Goal: Complete application form: Complete application form

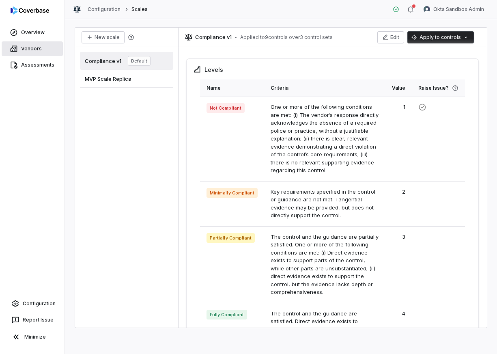
click at [47, 48] on link "Vendors" at bounding box center [32, 48] width 61 height 15
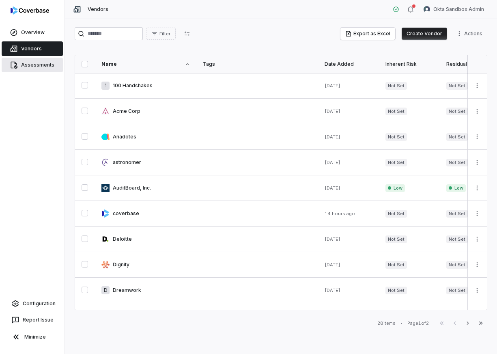
click at [47, 63] on link "Assessments" at bounding box center [32, 65] width 61 height 15
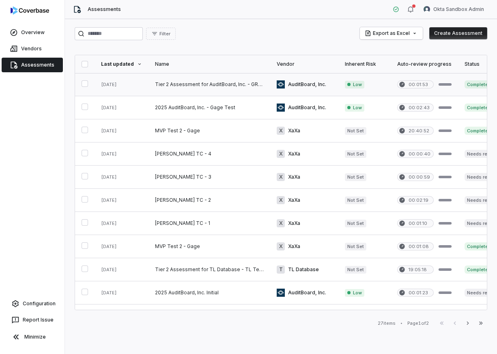
click at [213, 80] on link at bounding box center [209, 84] width 122 height 23
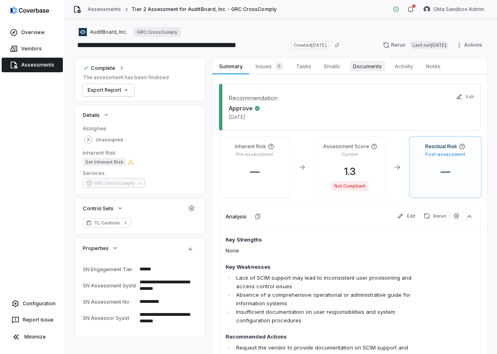
click at [374, 64] on span "Documents" at bounding box center [367, 66] width 35 height 11
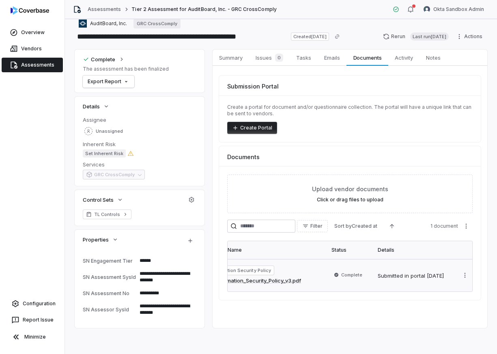
scroll to position [0, 53]
click at [22, 68] on link "Assessments" at bounding box center [32, 65] width 61 height 15
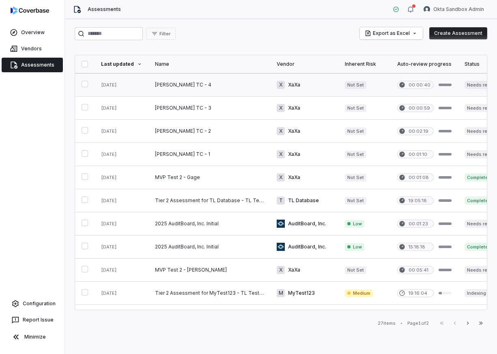
scroll to position [71, 0]
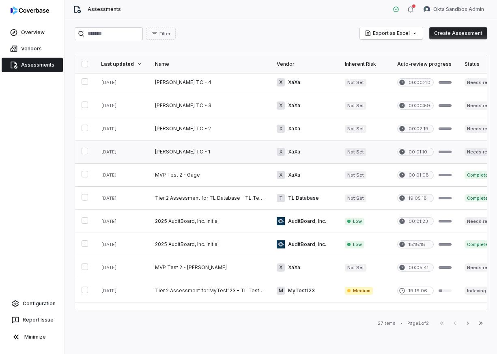
click at [208, 153] on link at bounding box center [209, 151] width 122 height 23
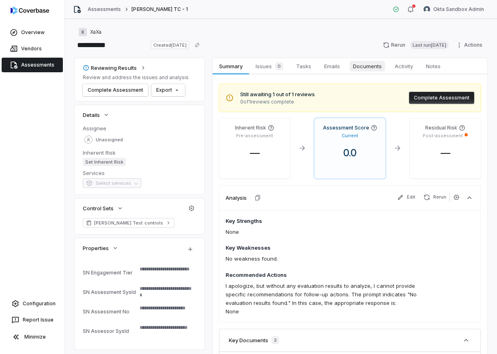
click at [355, 67] on span "Documents" at bounding box center [367, 66] width 35 height 11
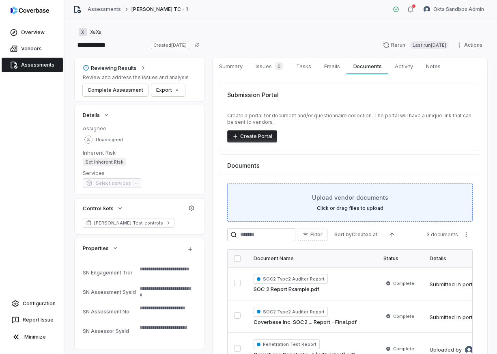
scroll to position [60, 0]
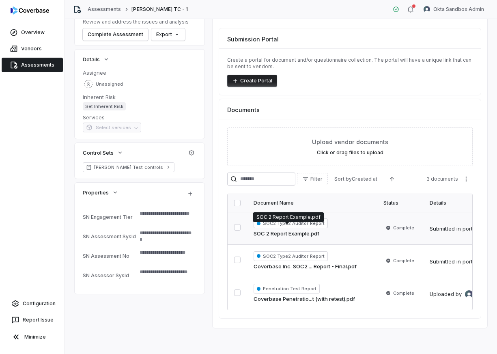
click at [301, 230] on link "SOC 2 Report Example.pdf" at bounding box center [287, 234] width 66 height 8
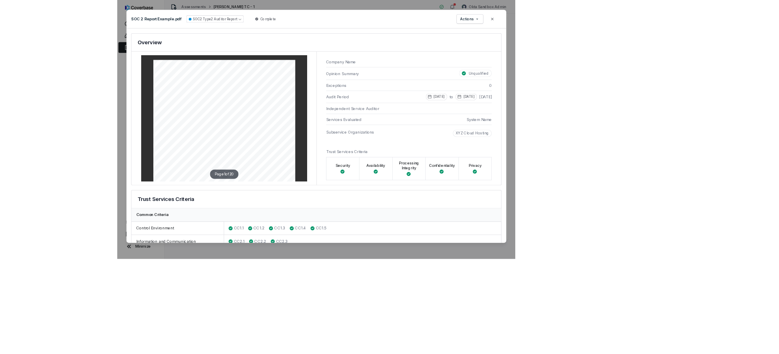
scroll to position [49, 0]
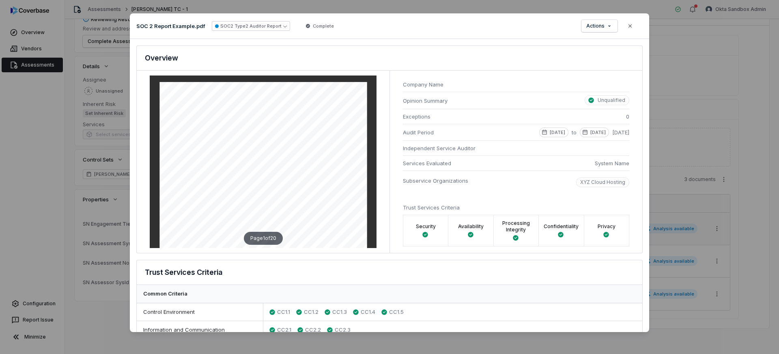
click at [496, 8] on div "Document Preview SOC 2 Report Example.pdf SOC2 Type2 Auditor Report Complete Ac…" at bounding box center [389, 177] width 779 height 354
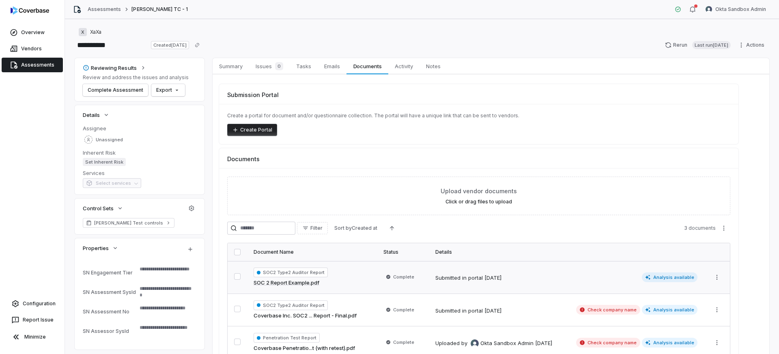
scroll to position [49, 0]
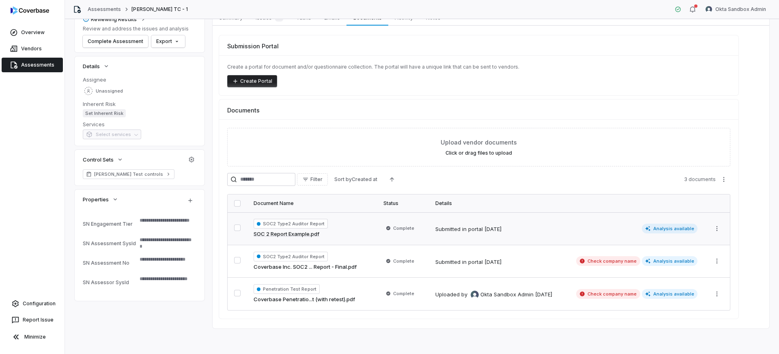
click at [292, 234] on link "SOC 2 Report Example.pdf" at bounding box center [287, 234] width 66 height 8
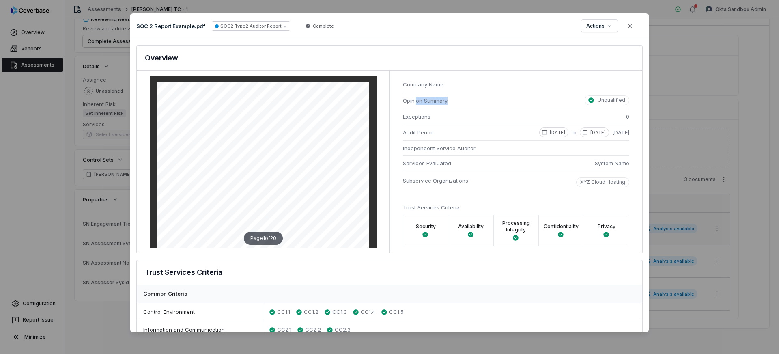
drag, startPoint x: 450, startPoint y: 99, endPoint x: 389, endPoint y: 98, distance: 61.3
click at [389, 98] on div "Company Name Opinion Summary Unqualified Exceptions 0 Audit Period 2023-01-01 t…" at bounding box center [515, 162] width 253 height 182
drag, startPoint x: 435, startPoint y: 117, endPoint x: 386, endPoint y: 110, distance: 50.0
click at [386, 110] on div "Page 1 of 20 Company Name Opinion Summary Unqualified Exceptions 0 Audit Period…" at bounding box center [389, 162] width 505 height 182
click at [496, 80] on li "Company Name" at bounding box center [516, 84] width 226 height 15
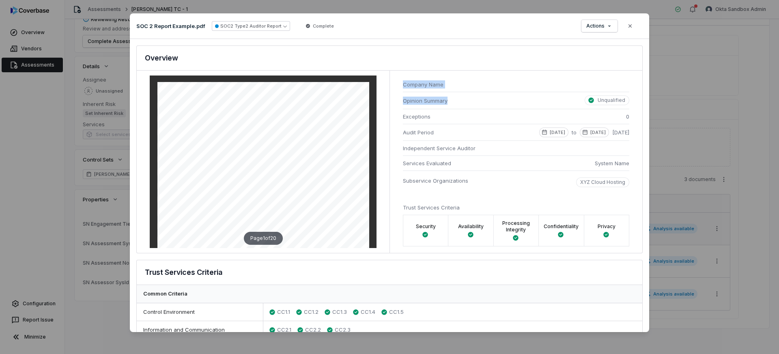
drag, startPoint x: 449, startPoint y: 103, endPoint x: 392, endPoint y: 76, distance: 62.8
click at [392, 76] on div "Company Name Opinion Summary Unqualified Exceptions 0 Audit Period 2023-01-01 t…" at bounding box center [515, 162] width 253 height 182
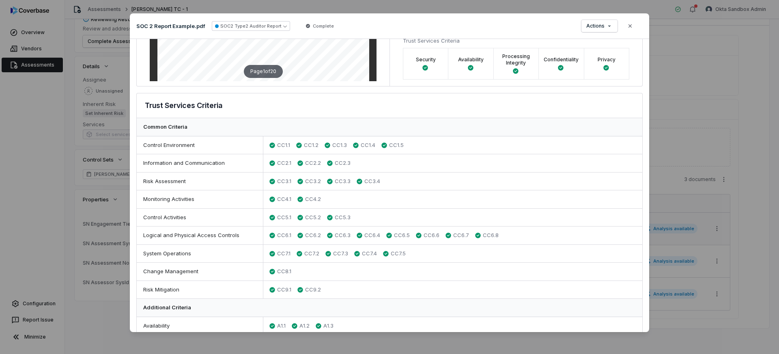
scroll to position [168, 0]
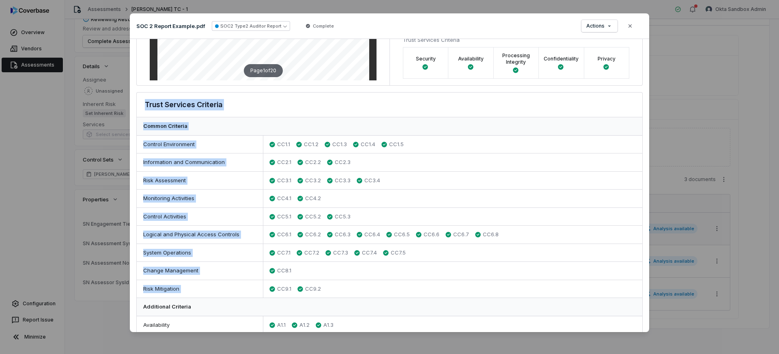
drag, startPoint x: 144, startPoint y: 106, endPoint x: 413, endPoint y: 288, distance: 324.2
click at [413, 288] on div "Trust Services Criteria Common Criteria Control Environment CC1.1 CC1.2 CC1.3 C…" at bounding box center [389, 245] width 506 height 307
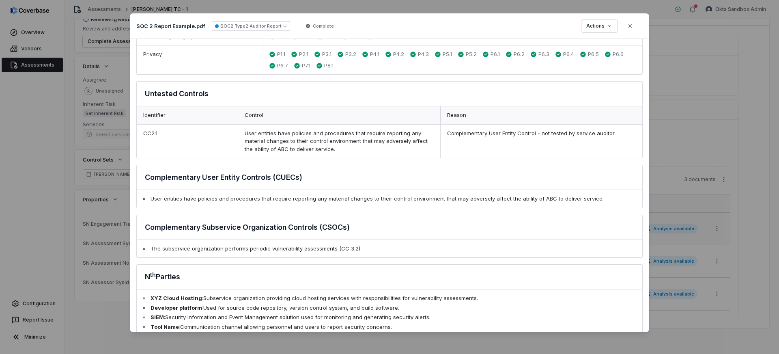
scroll to position [492, 0]
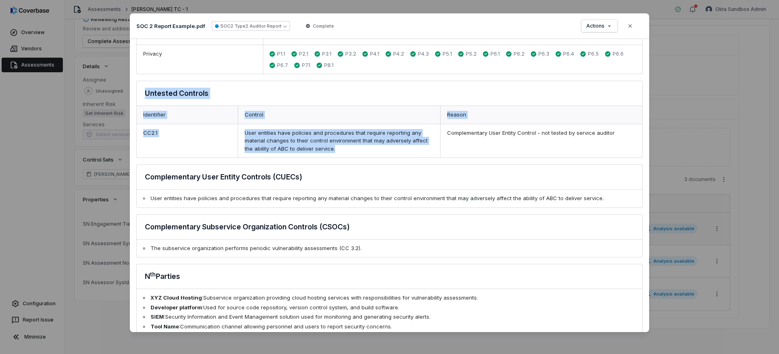
drag, startPoint x: 146, startPoint y: 96, endPoint x: 299, endPoint y: 157, distance: 164.2
click at [299, 157] on div "Untested Controls Identifier Control Reason CC2.1 User entities have policies a…" at bounding box center [389, 119] width 506 height 77
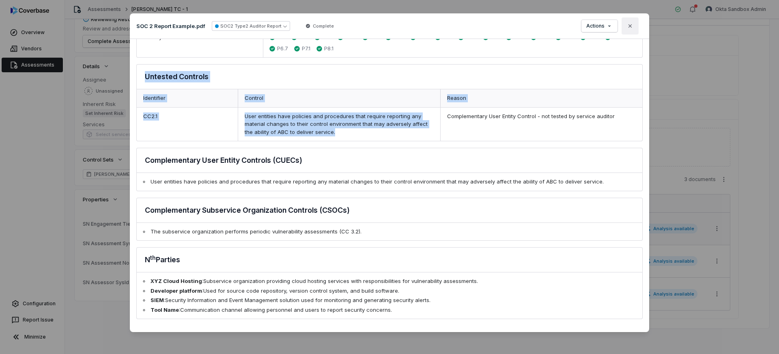
click at [496, 23] on icon "button" at bounding box center [630, 26] width 6 height 6
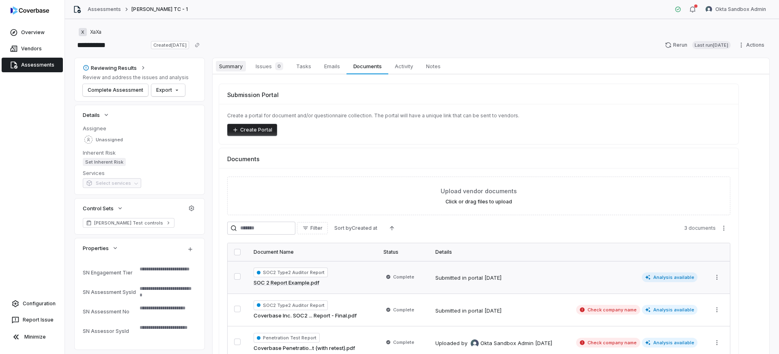
click at [246, 69] on link "Summary Summary" at bounding box center [231, 66] width 37 height 16
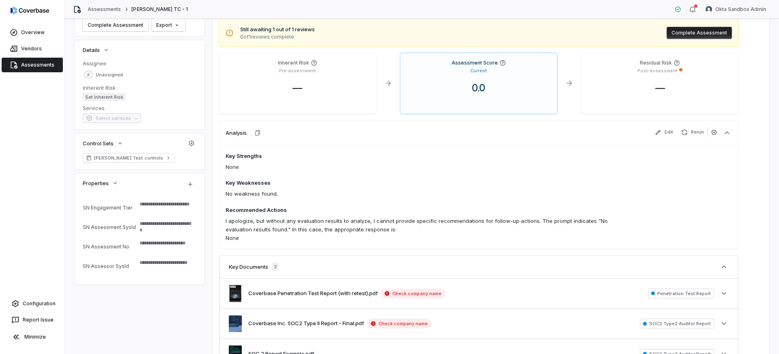
scroll to position [40, 0]
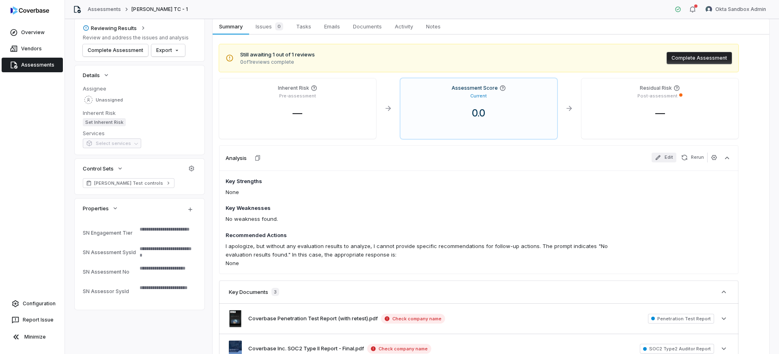
click at [496, 157] on button "Edit" at bounding box center [663, 158] width 25 height 10
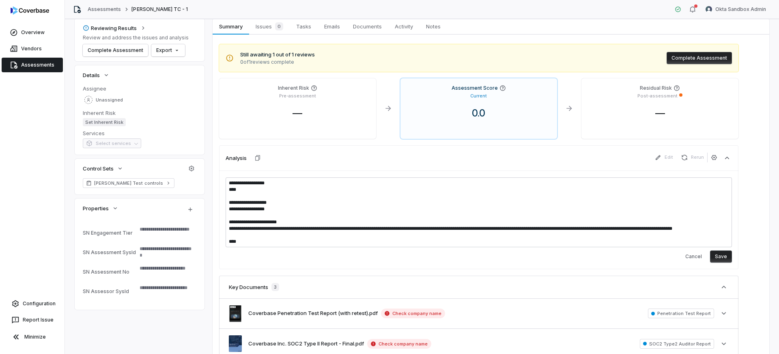
click at [496, 206] on textarea "**********" at bounding box center [479, 212] width 506 height 70
click at [496, 159] on icon "button" at bounding box center [713, 157] width 5 height 5
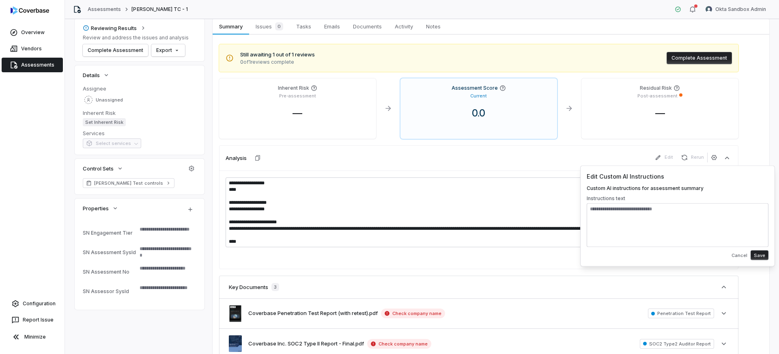
click at [490, 163] on div "Analysis Edit Rerun" at bounding box center [478, 157] width 519 height 25
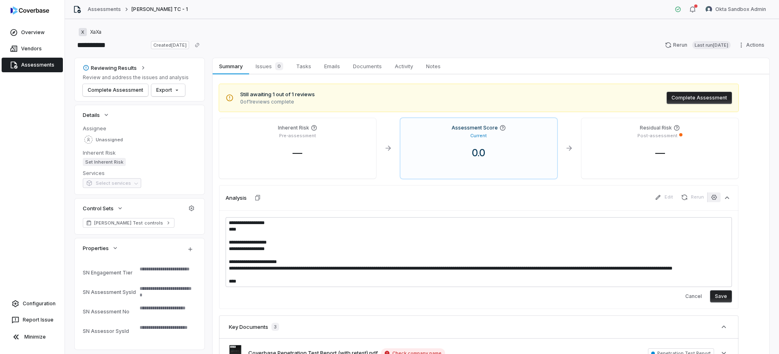
click at [496, 194] on icon "button" at bounding box center [714, 197] width 6 height 6
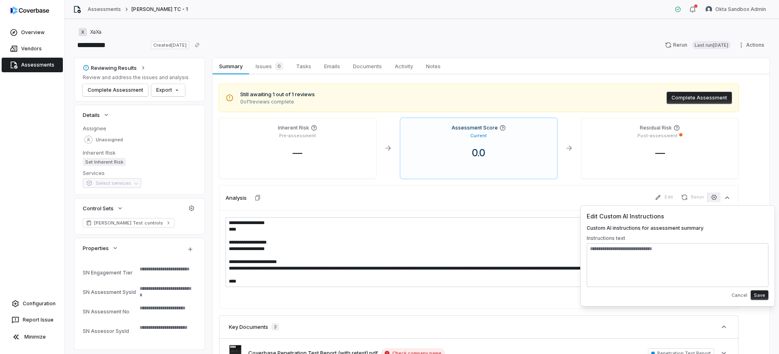
click at [496, 194] on icon "button" at bounding box center [714, 197] width 6 height 6
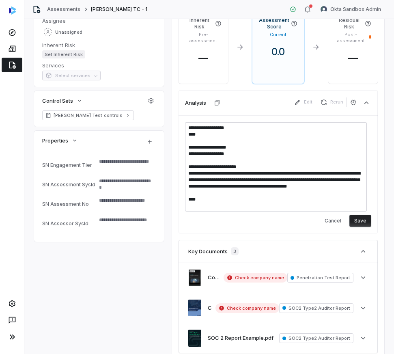
type textarea "*"
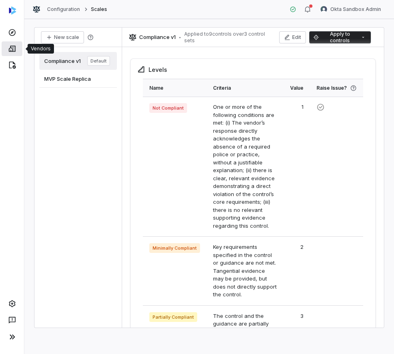
click at [13, 52] on icon at bounding box center [12, 49] width 8 height 8
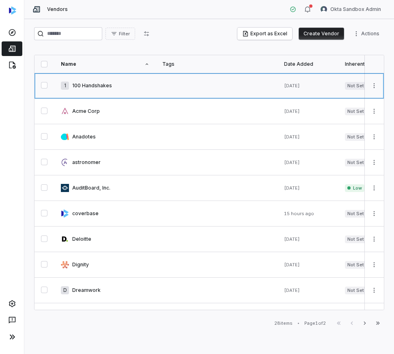
click at [92, 85] on link at bounding box center [104, 85] width 101 height 25
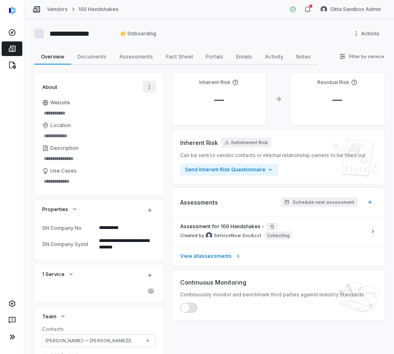
click at [148, 87] on html "**********" at bounding box center [197, 177] width 394 height 354
click at [146, 86] on html "**********" at bounding box center [197, 177] width 394 height 354
click at [112, 82] on html "**********" at bounding box center [197, 177] width 394 height 354
click at [59, 110] on input "Website" at bounding box center [99, 112] width 114 height 11
click at [14, 30] on icon at bounding box center [12, 32] width 7 height 7
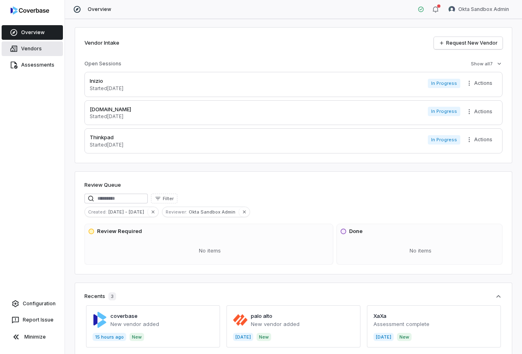
click at [27, 42] on link "Vendors" at bounding box center [32, 48] width 61 height 15
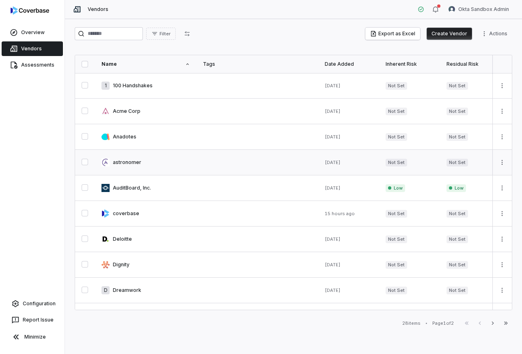
click at [129, 163] on link at bounding box center [145, 162] width 101 height 25
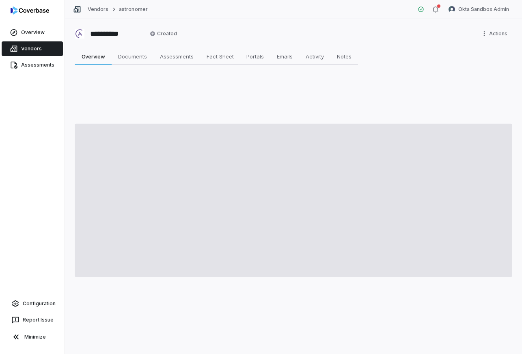
type textarea "*"
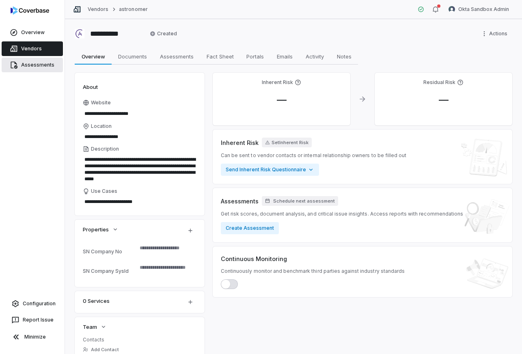
click at [29, 59] on link "Assessments" at bounding box center [32, 65] width 61 height 15
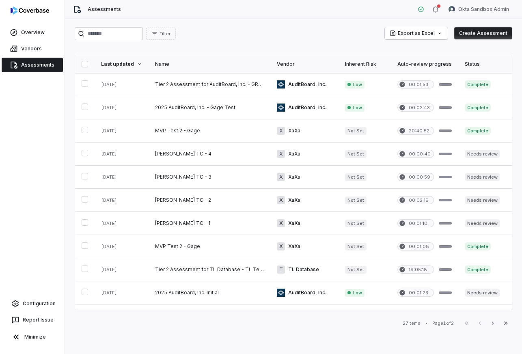
click at [207, 43] on div "Filter Export as Excel Create Assessment Last updated Name Vendor Inherent Risk…" at bounding box center [293, 186] width 457 height 335
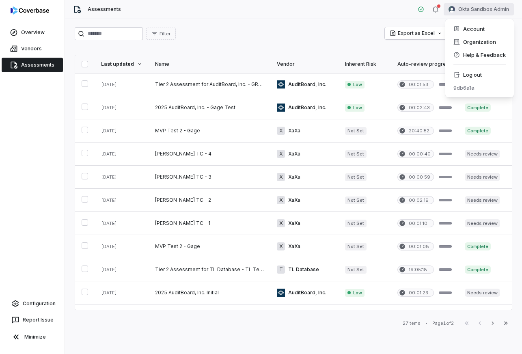
click at [393, 8] on html "Overview Vendors Assessments Configuration Report Issue Minimize Assessments Ok…" at bounding box center [261, 177] width 522 height 354
click at [393, 75] on div "Log out" at bounding box center [479, 74] width 62 height 13
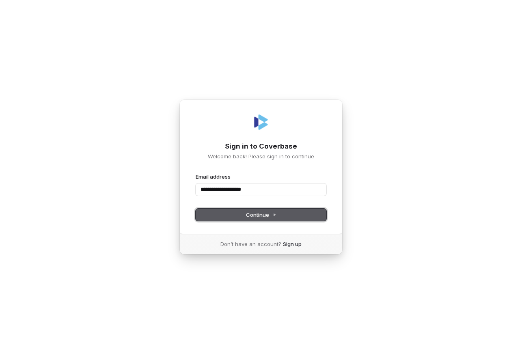
click at [251, 210] on button "Continue" at bounding box center [261, 214] width 131 height 12
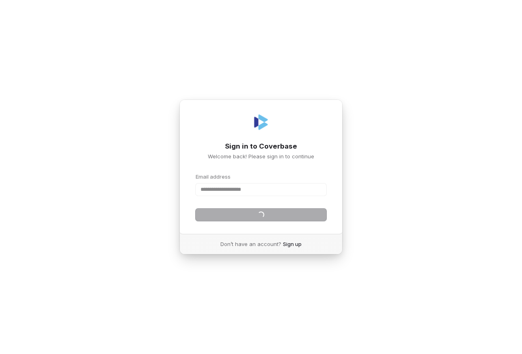
type input "**********"
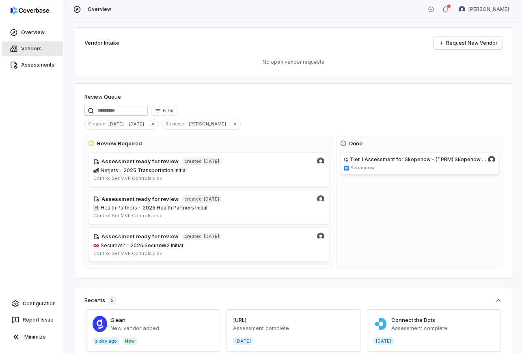
click at [38, 51] on link "Vendors" at bounding box center [32, 48] width 61 height 15
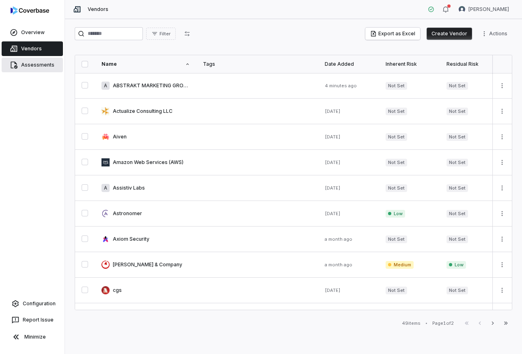
click at [37, 67] on link "Assessments" at bounding box center [32, 65] width 61 height 15
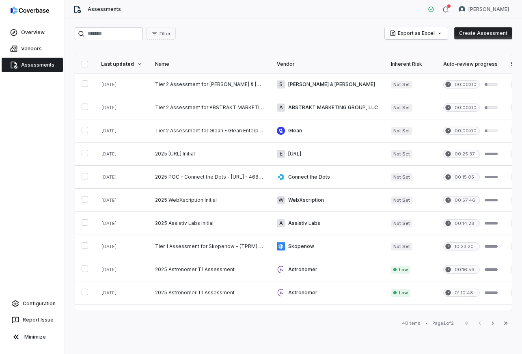
click at [16, 67] on icon at bounding box center [14, 65] width 7 height 7
click at [34, 52] on link "Vendors" at bounding box center [32, 48] width 61 height 15
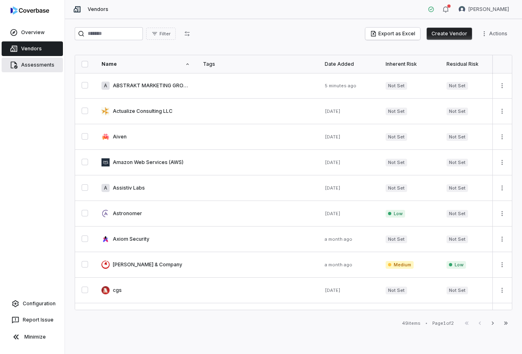
click at [32, 64] on link "Assessments" at bounding box center [32, 65] width 61 height 15
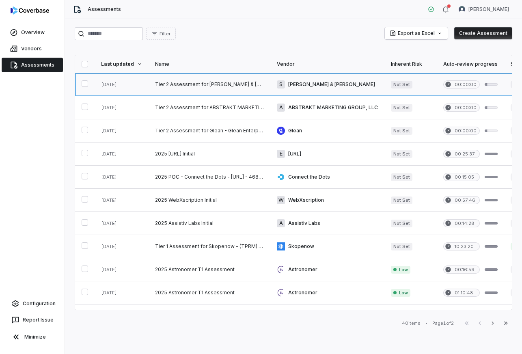
click at [248, 85] on link at bounding box center [209, 84] width 122 height 23
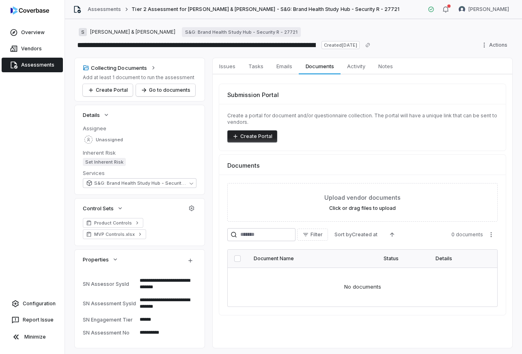
type textarea "*"
click at [35, 49] on link "Vendors" at bounding box center [32, 48] width 61 height 15
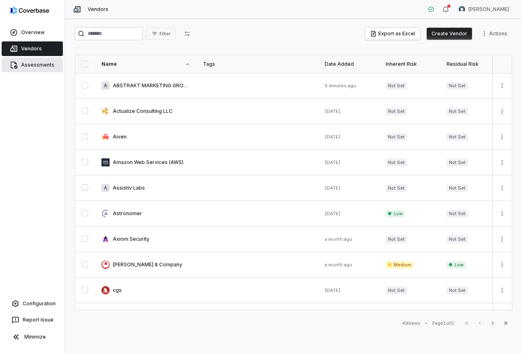
click at [33, 62] on link "Assessments" at bounding box center [32, 65] width 61 height 15
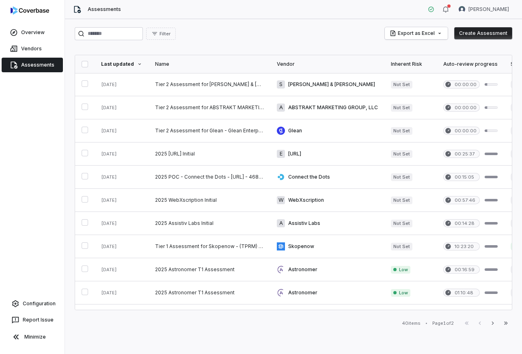
click at [238, 37] on div "Filter Export as Excel Create Assessment" at bounding box center [293, 33] width 437 height 13
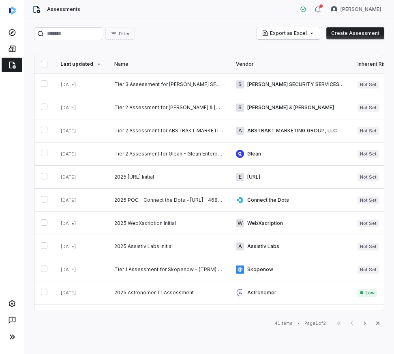
click at [193, 46] on div "Filter Export as Excel Create Assessment Last updated Name Vendor Inherent Risk…" at bounding box center [209, 186] width 370 height 335
click at [168, 38] on div "Filter Export as Excel Create Assessment" at bounding box center [209, 33] width 350 height 13
click at [15, 50] on icon at bounding box center [12, 49] width 7 height 6
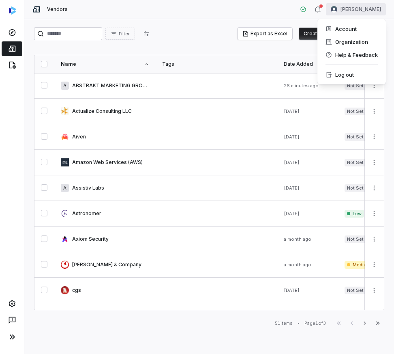
click at [367, 4] on html "Vendors Tomo Majima Filter Export as Excel Create Vendor Actions Name Tags Date…" at bounding box center [197, 177] width 394 height 354
click at [340, 79] on div "Log out" at bounding box center [352, 74] width 62 height 13
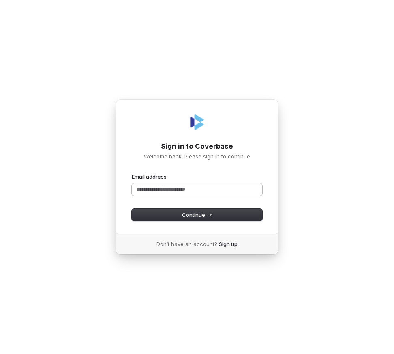
click at [191, 184] on input "Email address" at bounding box center [197, 189] width 131 height 12
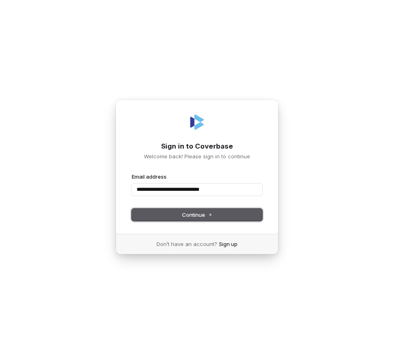
click at [183, 211] on span "Continue" at bounding box center [197, 214] width 30 height 7
type input "**********"
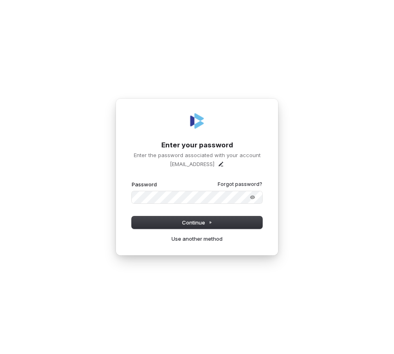
click at [176, 67] on div "**********" at bounding box center [197, 177] width 394 height 354
click at [132, 181] on button "submit" at bounding box center [132, 181] width 0 height 0
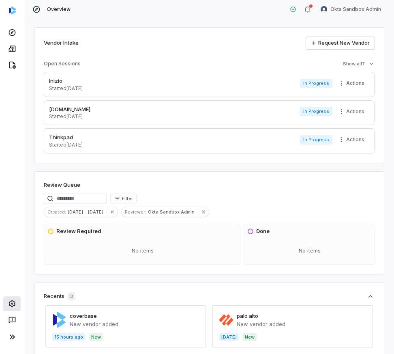
click at [10, 301] on icon at bounding box center [12, 303] width 8 height 8
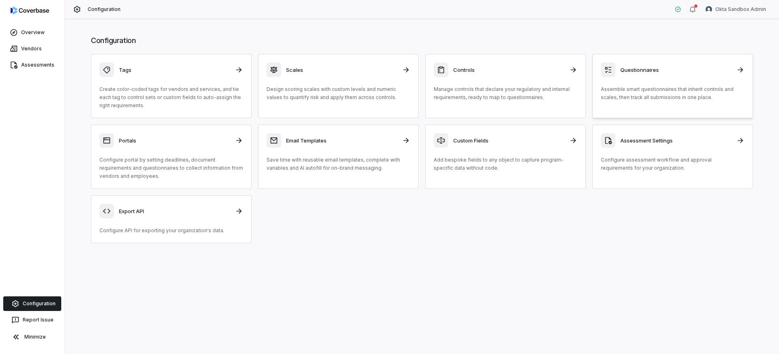
click at [394, 81] on link "Questionnaires Assemble smart questionnaires that inherit controls and scales, …" at bounding box center [672, 86] width 161 height 64
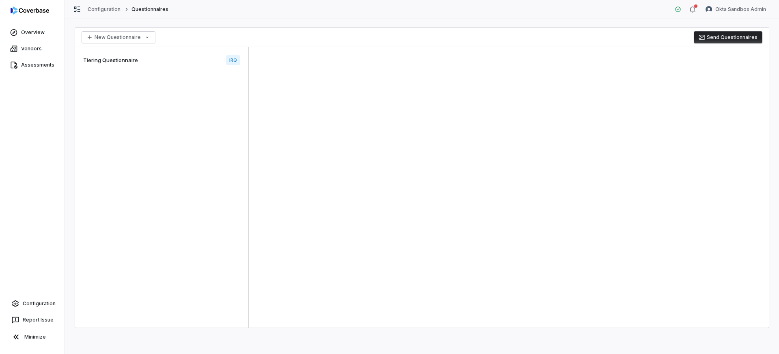
click at [170, 66] on div "Tiering Questionnaire IRQ" at bounding box center [161, 60] width 167 height 20
click at [215, 64] on div "Tiering Questionnaire IRQ" at bounding box center [161, 60] width 167 height 20
click at [194, 67] on div "Tiering Questionnaire IRQ" at bounding box center [161, 60] width 167 height 20
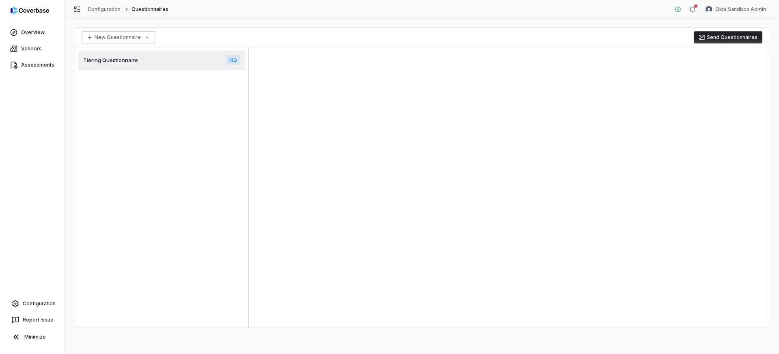
click at [198, 62] on div "Tiering Questionnaire IRQ" at bounding box center [161, 60] width 167 height 20
click at [33, 61] on link "Assessments" at bounding box center [32, 65] width 61 height 15
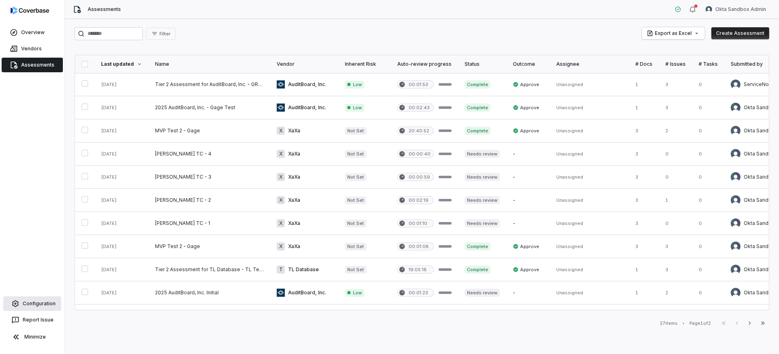
click at [27, 303] on link "Configuration" at bounding box center [32, 303] width 58 height 15
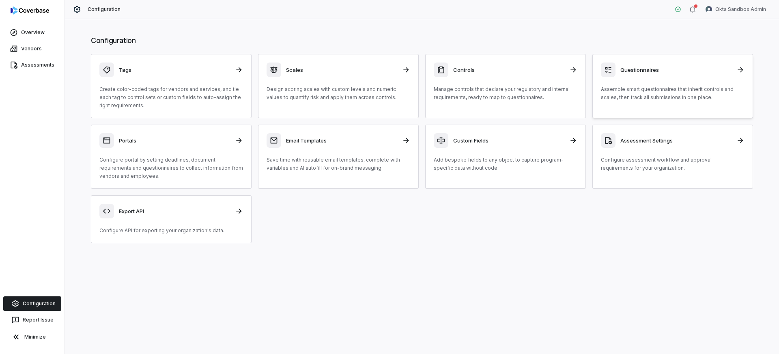
click at [394, 78] on div "Questionnaires Assemble smart questionnaires that inherit controls and scales, …" at bounding box center [673, 81] width 144 height 39
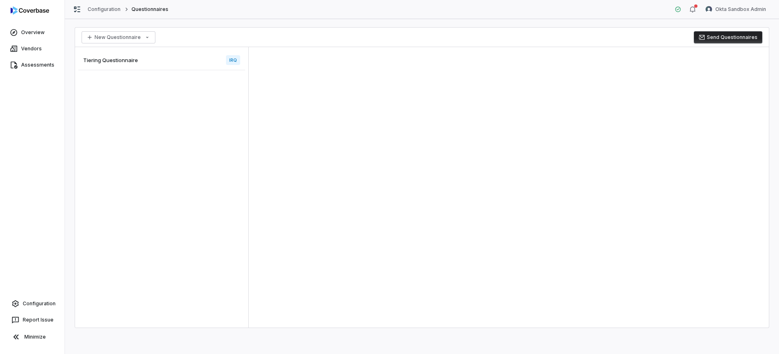
click at [166, 50] on div "Tiering Questionnaire IRQ" at bounding box center [161, 60] width 167 height 20
click at [159, 60] on div "Tiering Questionnaire IRQ" at bounding box center [161, 60] width 167 height 20
click at [177, 61] on div "Tiering Questionnaire IRQ" at bounding box center [161, 60] width 167 height 20
click at [176, 61] on div "Tiering Questionnaire IRQ" at bounding box center [161, 60] width 167 height 20
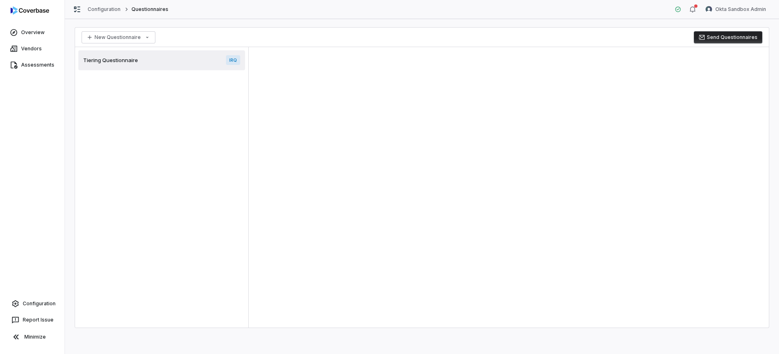
click at [176, 61] on div "Tiering Questionnaire IRQ" at bounding box center [161, 60] width 167 height 20
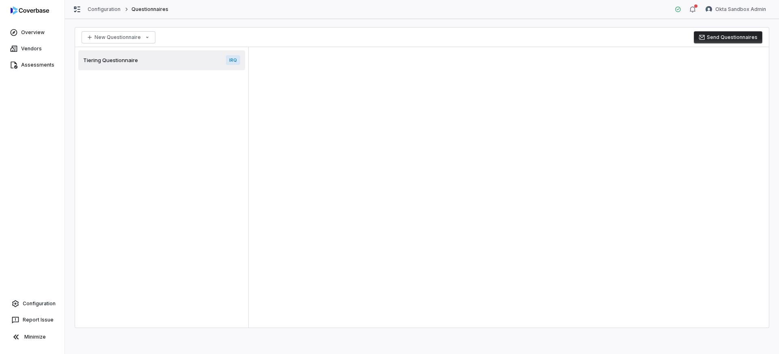
click at [176, 61] on div "Tiering Questionnaire IRQ" at bounding box center [161, 60] width 167 height 20
click at [314, 52] on span "Template" at bounding box center [312, 55] width 30 height 11
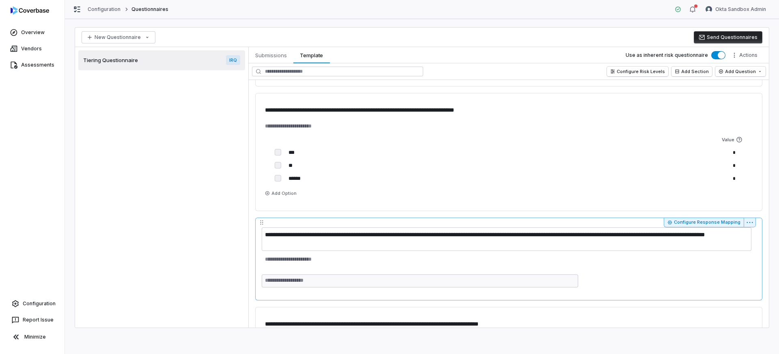
scroll to position [470, 0]
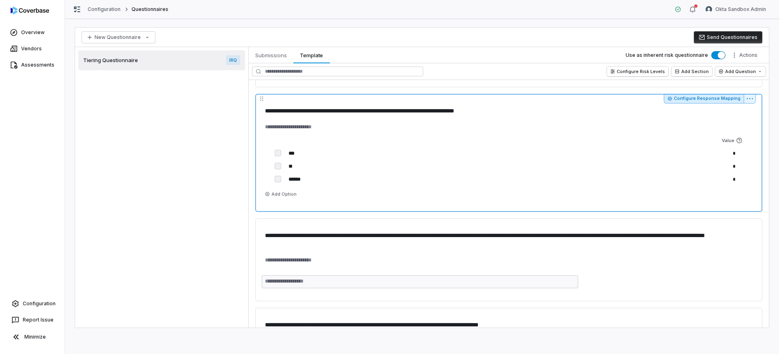
click at [394, 99] on button "Configure Response Mapping" at bounding box center [704, 99] width 80 height 10
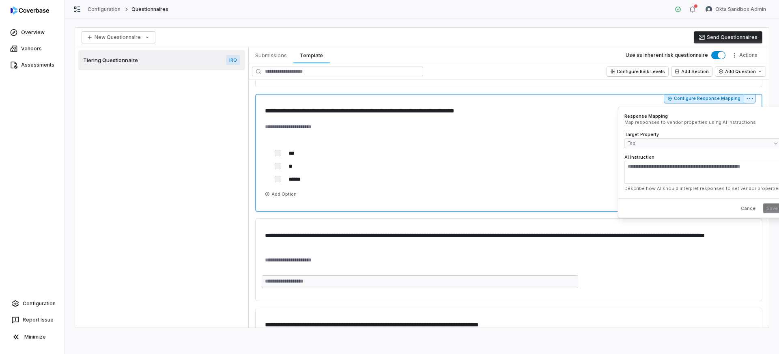
click at [188, 153] on div "Tiering Questionnaire IRQ" at bounding box center [161, 187] width 173 height 280
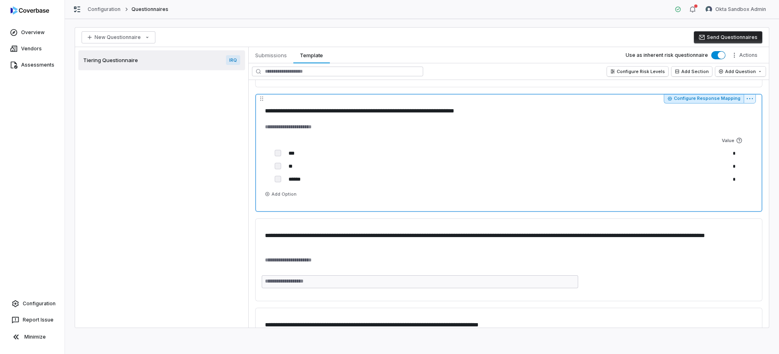
click at [394, 102] on button "Configure Response Mapping" at bounding box center [704, 99] width 80 height 10
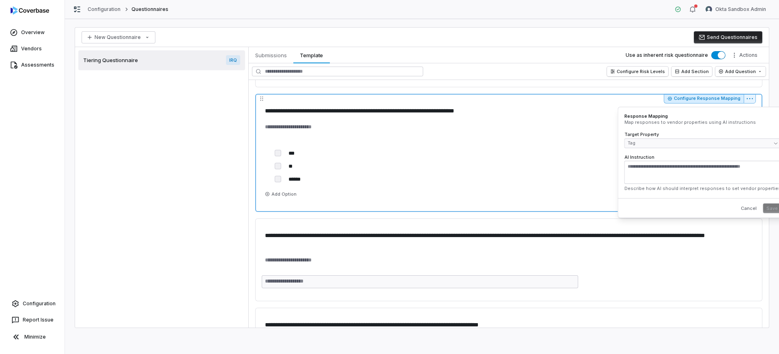
click at [394, 102] on button "Configure Response Mapping" at bounding box center [704, 99] width 80 height 10
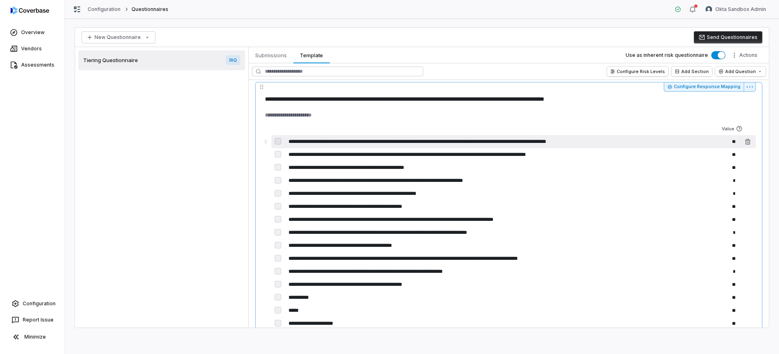
scroll to position [995, 0]
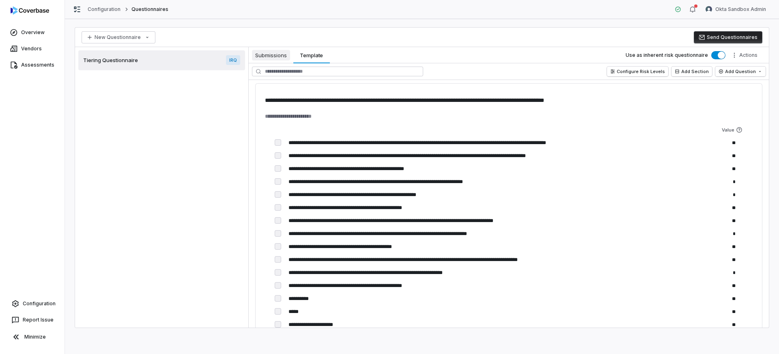
click at [266, 59] on span "Submissions" at bounding box center [271, 55] width 38 height 11
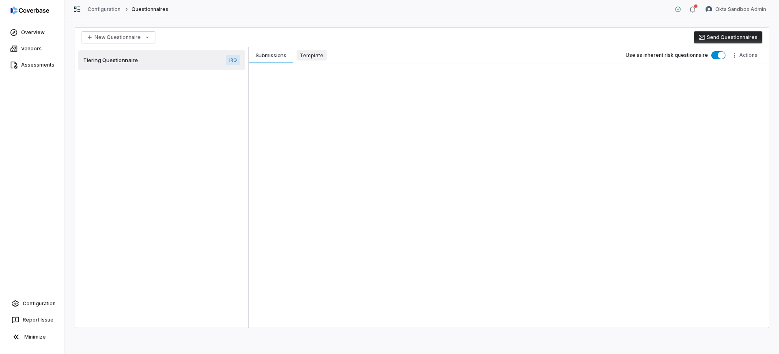
click at [312, 55] on span "Template" at bounding box center [312, 55] width 30 height 11
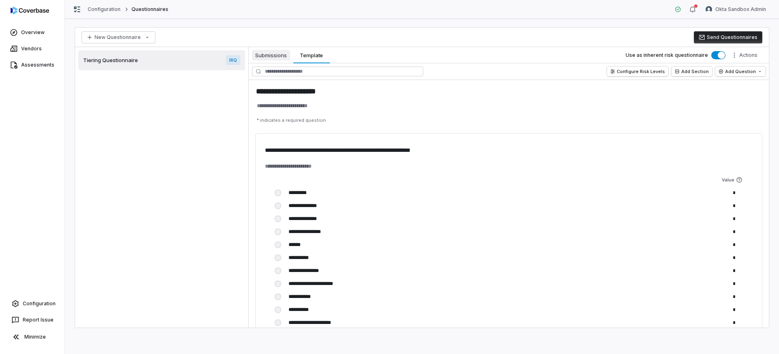
click at [278, 50] on span "Submissions" at bounding box center [271, 55] width 38 height 11
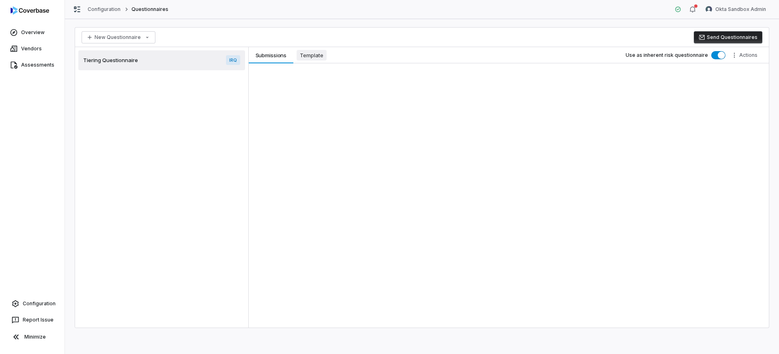
click at [310, 53] on span "Template" at bounding box center [312, 55] width 30 height 11
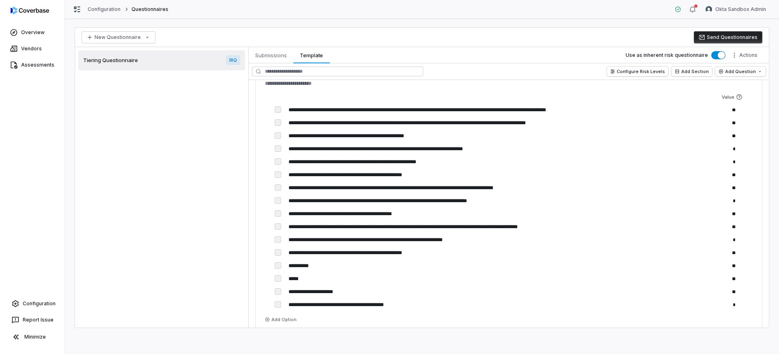
scroll to position [1023, 0]
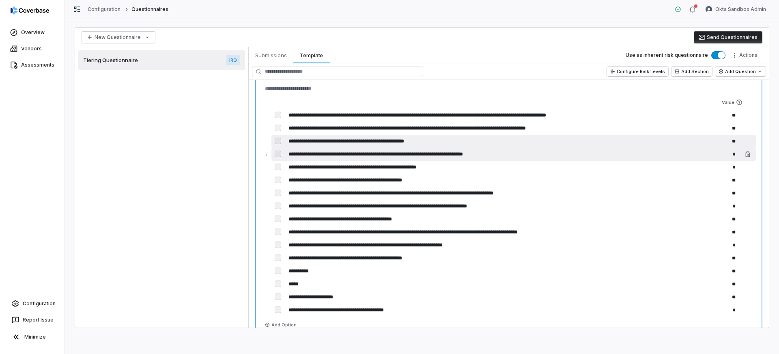
type textarea "*"
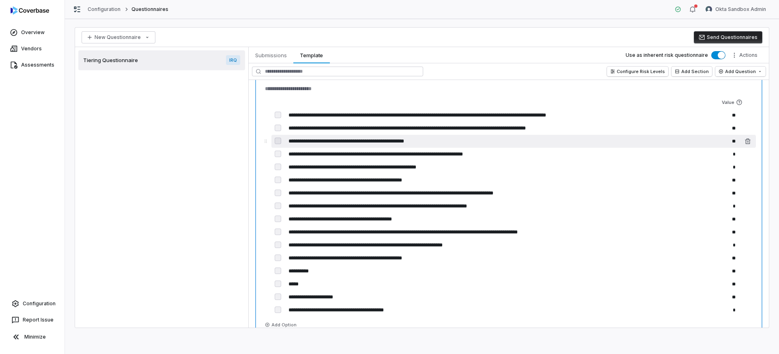
drag, startPoint x: 289, startPoint y: 143, endPoint x: 358, endPoint y: 146, distance: 69.0
click at [358, 146] on input "**********" at bounding box center [493, 141] width 415 height 13
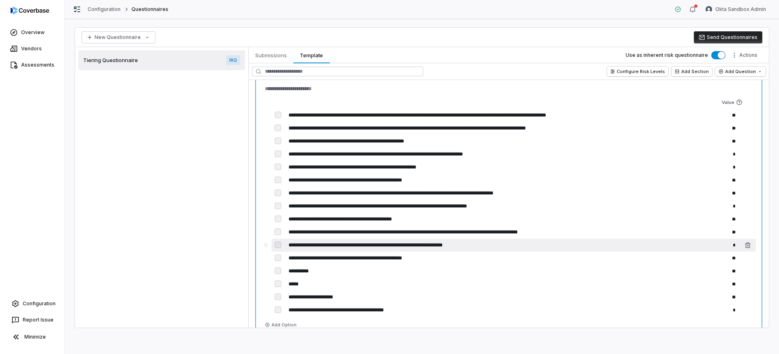
drag, startPoint x: 288, startPoint y: 247, endPoint x: 449, endPoint y: 250, distance: 161.1
click at [394, 250] on input "**********" at bounding box center [493, 245] width 415 height 13
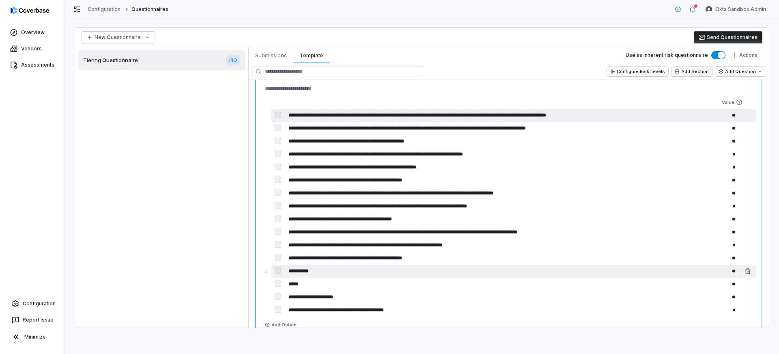
drag, startPoint x: 288, startPoint y: 115, endPoint x: 335, endPoint y: 269, distance: 160.8
click at [335, 269] on div "**********" at bounding box center [509, 213] width 494 height 234
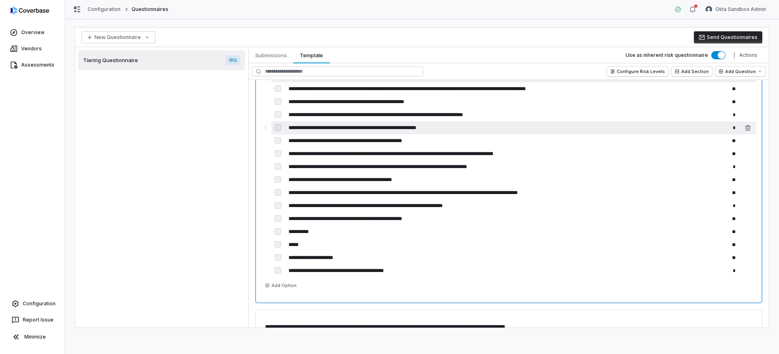
scroll to position [1083, 0]
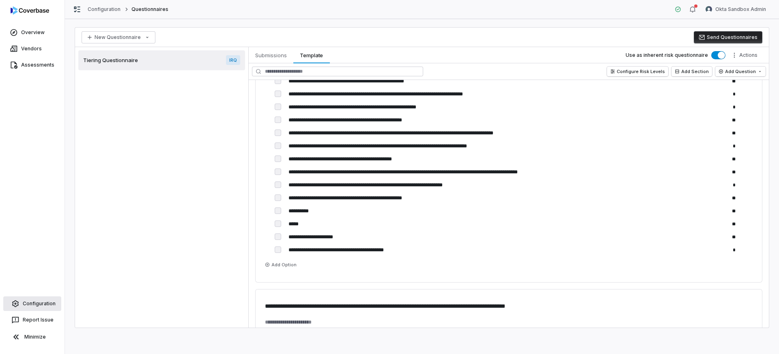
click at [34, 300] on link "Configuration" at bounding box center [32, 303] width 58 height 15
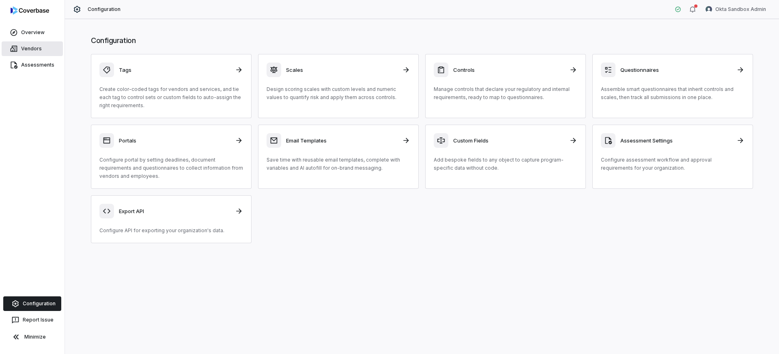
click at [26, 49] on link "Vendors" at bounding box center [32, 48] width 61 height 15
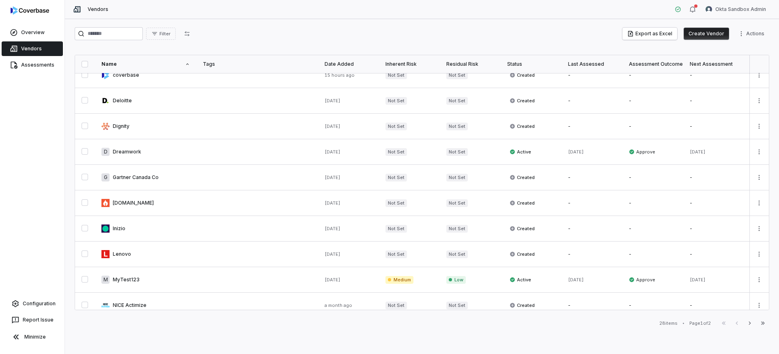
scroll to position [143, 0]
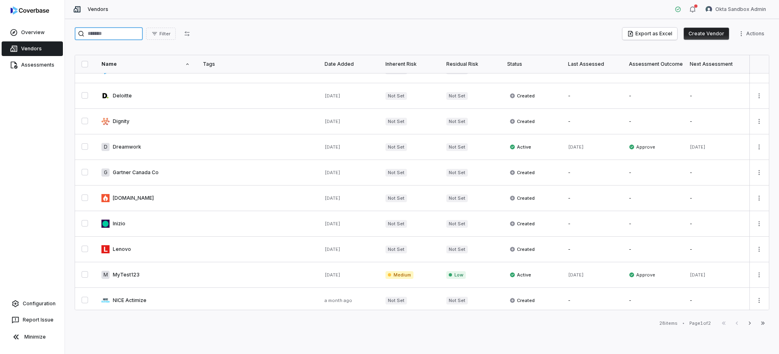
click at [131, 38] on input "search" at bounding box center [109, 33] width 68 height 13
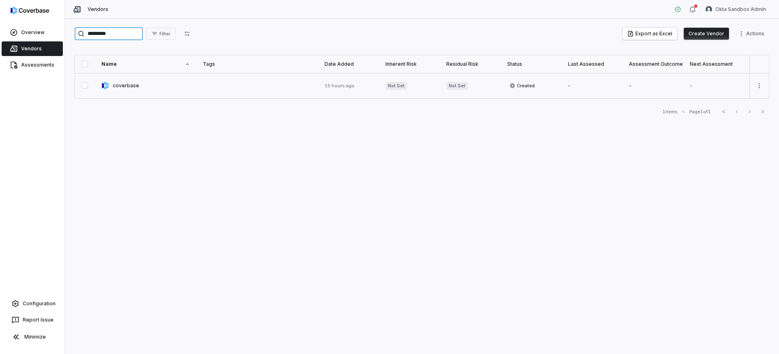
type input "*********"
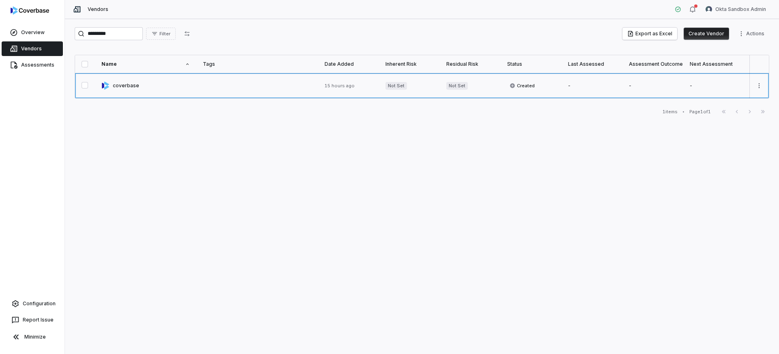
click at [132, 84] on link at bounding box center [145, 85] width 101 height 25
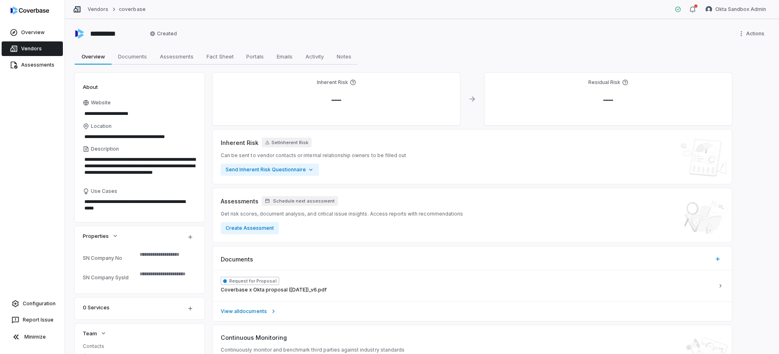
scroll to position [25, 0]
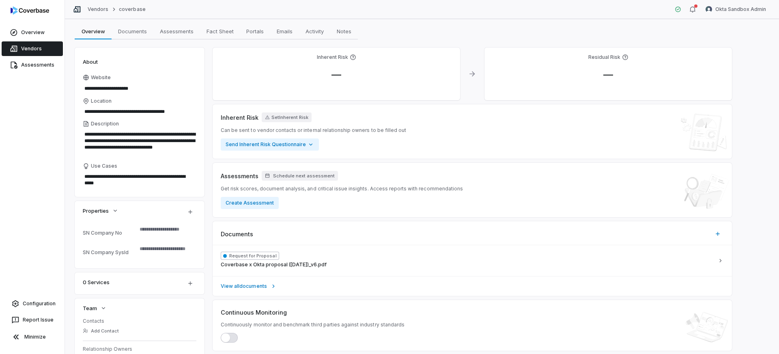
click at [28, 50] on link "Vendors" at bounding box center [32, 48] width 61 height 15
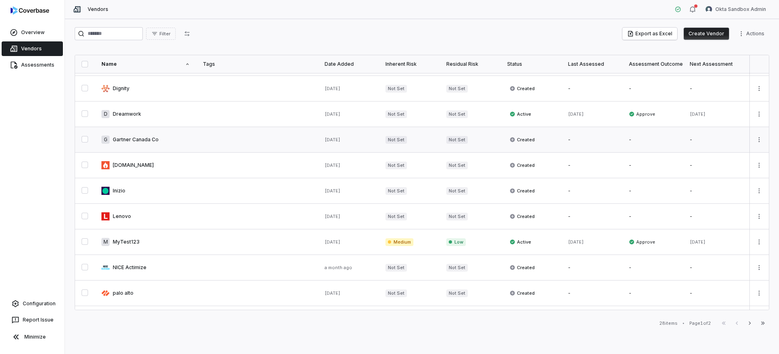
scroll to position [180, 0]
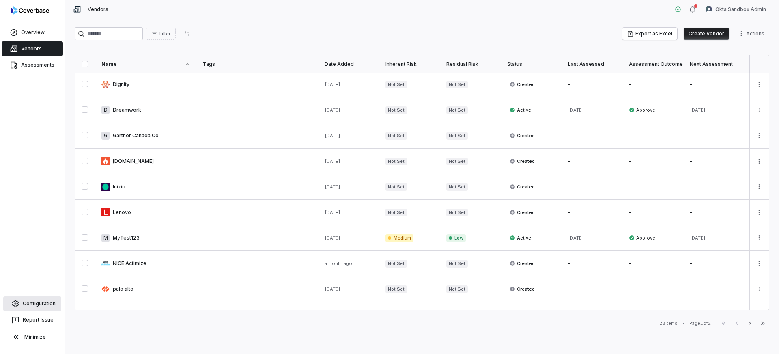
click at [33, 305] on link "Configuration" at bounding box center [32, 303] width 58 height 15
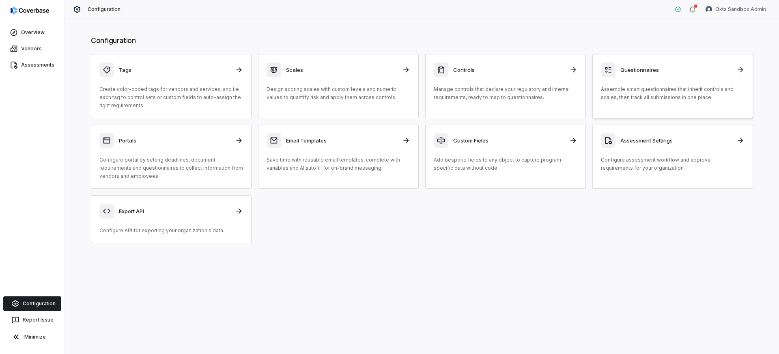
click at [394, 96] on p "Assemble smart questionnaires that inherit controls and scales, then track all …" at bounding box center [673, 93] width 144 height 16
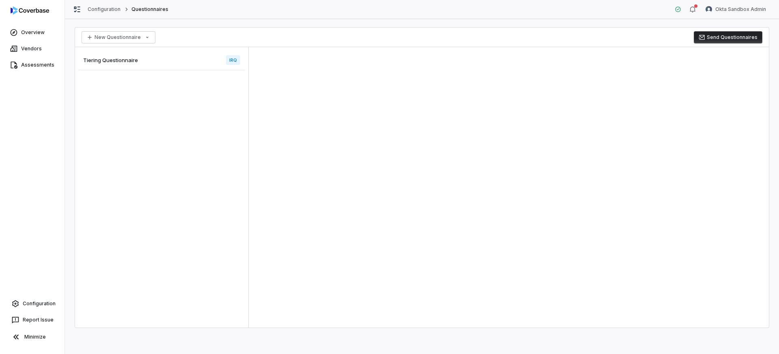
click at [112, 56] on span "Tiering Questionnaire" at bounding box center [110, 59] width 55 height 7
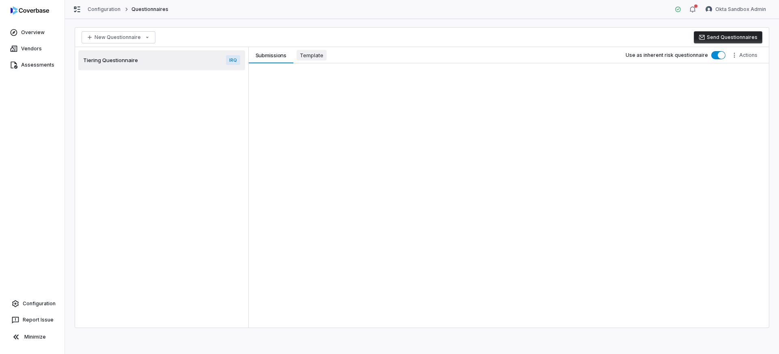
click at [314, 59] on span "Template" at bounding box center [312, 55] width 30 height 11
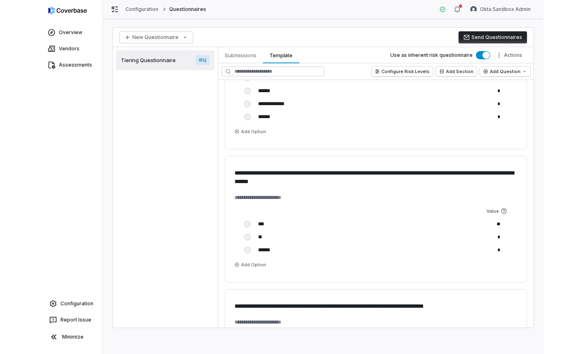
scroll to position [286, 0]
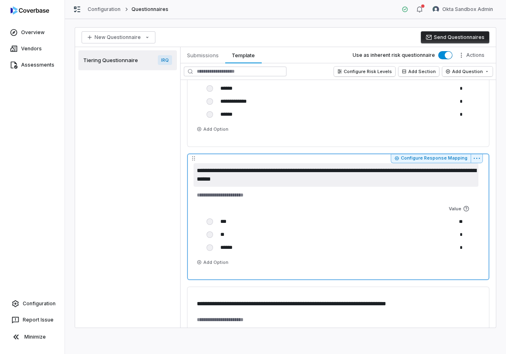
drag, startPoint x: 260, startPoint y: 179, endPoint x: 191, endPoint y: 168, distance: 70.3
click at [191, 168] on div "**********" at bounding box center [338, 216] width 302 height 127
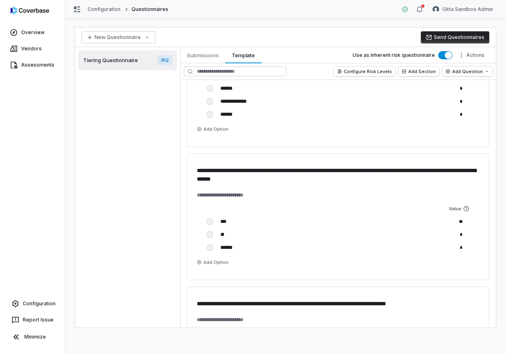
click at [130, 226] on div "Tiering Questionnaire IRQ" at bounding box center [127, 187] width 105 height 280
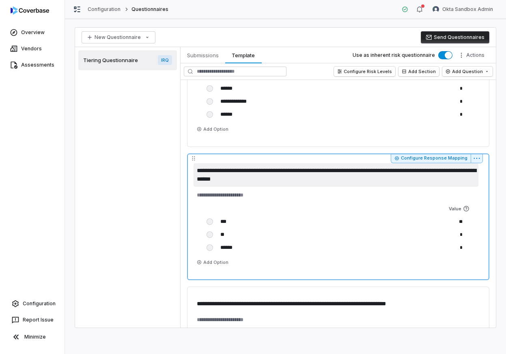
drag, startPoint x: 197, startPoint y: 172, endPoint x: 264, endPoint y: 187, distance: 69.2
click at [264, 187] on div "**********" at bounding box center [337, 182] width 289 height 39
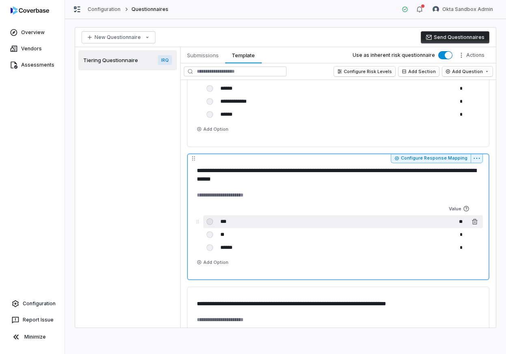
click at [221, 220] on input "***" at bounding box center [323, 221] width 210 height 13
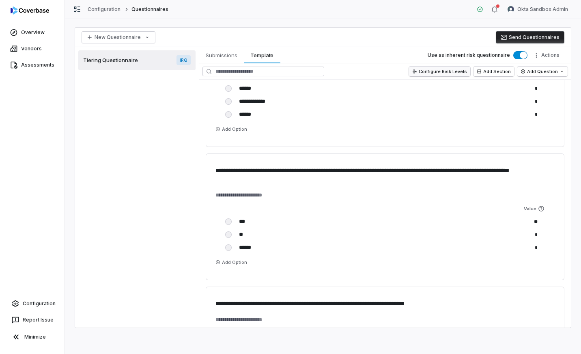
click at [394, 73] on button "Configure Risk Levels" at bounding box center [439, 72] width 61 height 10
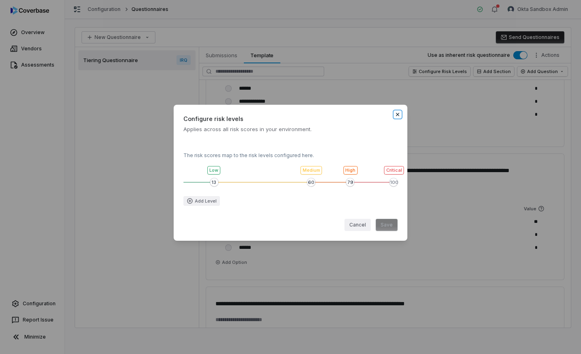
click at [394, 115] on icon "button" at bounding box center [397, 114] width 3 height 3
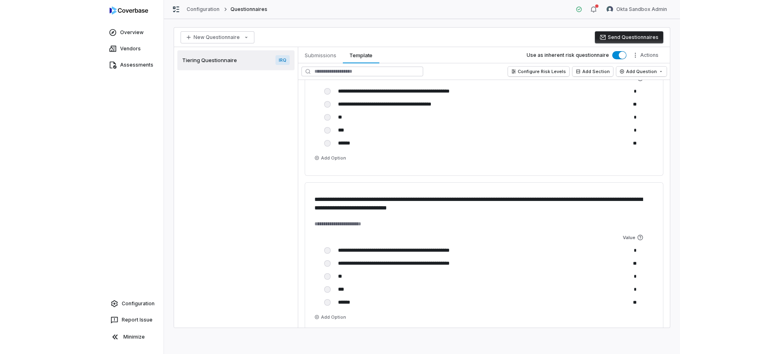
scroll to position [1644, 0]
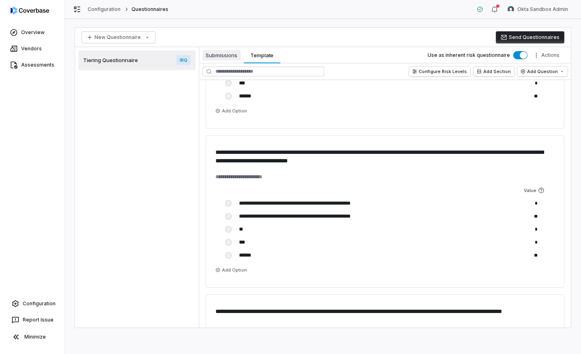
click at [212, 56] on span "Submissions" at bounding box center [221, 55] width 38 height 11
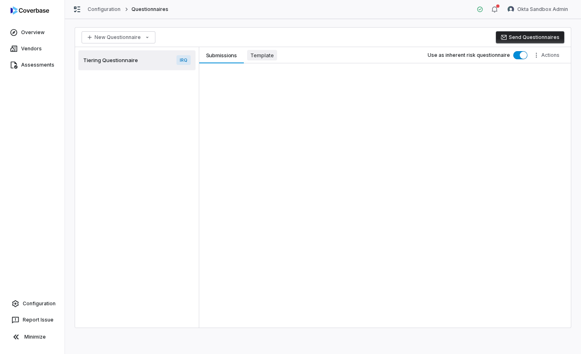
click at [256, 51] on span "Template" at bounding box center [262, 55] width 30 height 11
type textarea "*"
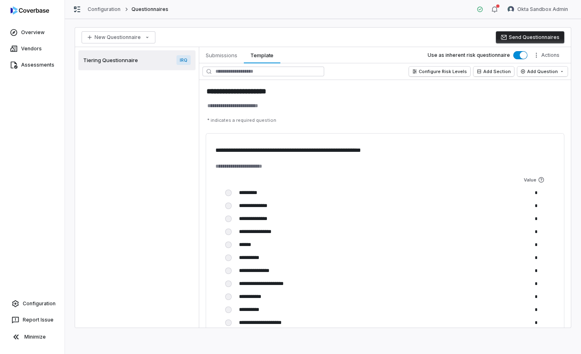
type textarea "*"
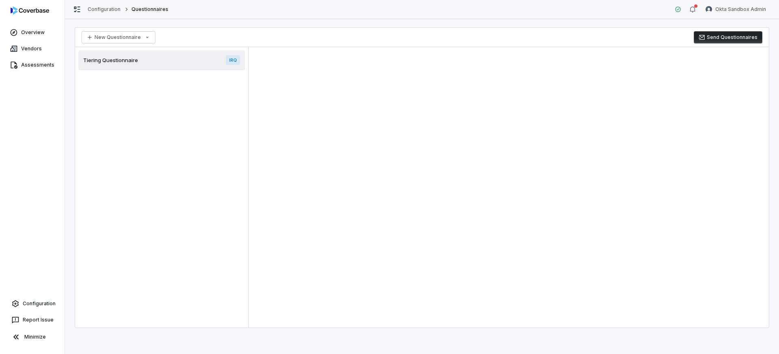
click at [297, 68] on div at bounding box center [509, 187] width 520 height 280
click at [322, 42] on div "New Questionnaire Send Questionnaires" at bounding box center [422, 37] width 694 height 19
click at [287, 37] on div "New Questionnaire Send Questionnaires" at bounding box center [422, 37] width 694 height 19
click at [206, 59] on div "Tiering Questionnaire IRQ" at bounding box center [161, 60] width 167 height 20
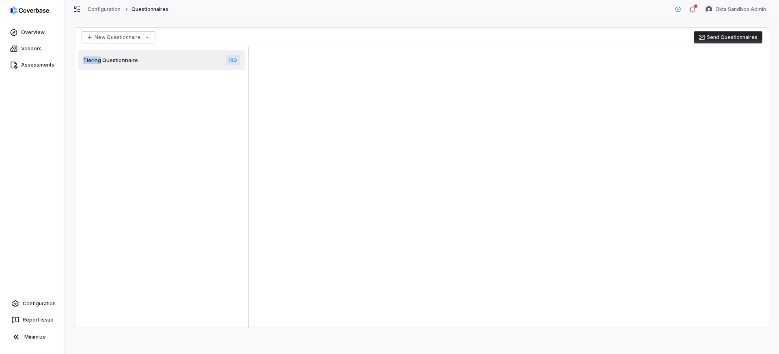
click at [206, 59] on div "Tiering Questionnaire IRQ" at bounding box center [161, 60] width 167 height 20
click at [288, 36] on div "New Questionnaire Send Questionnaires" at bounding box center [422, 37] width 694 height 19
click at [27, 297] on link "Configuration" at bounding box center [32, 303] width 58 height 15
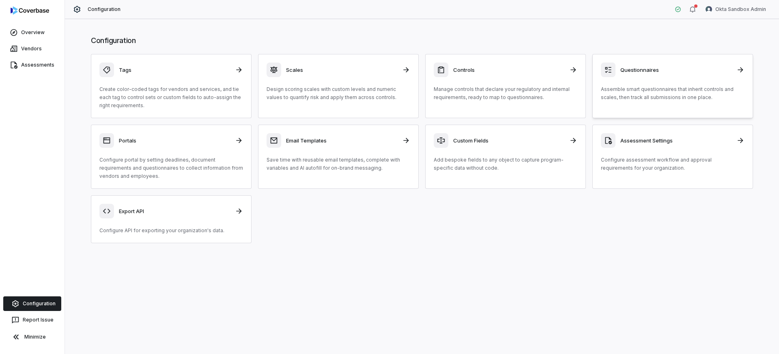
click at [394, 75] on div "Questionnaires" at bounding box center [673, 69] width 144 height 15
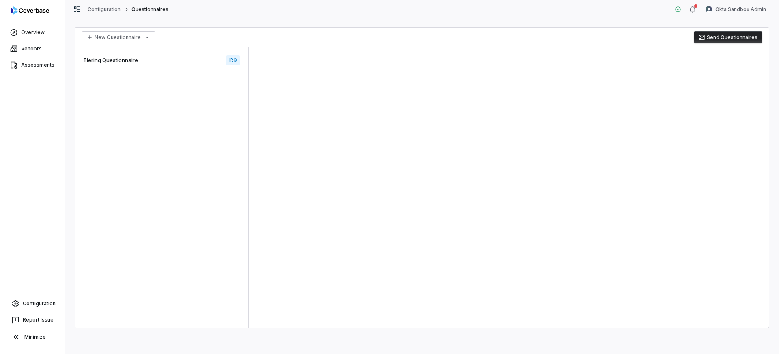
click at [185, 58] on div "Tiering Questionnaire IRQ" at bounding box center [161, 60] width 167 height 20
click at [360, 140] on div at bounding box center [509, 187] width 520 height 280
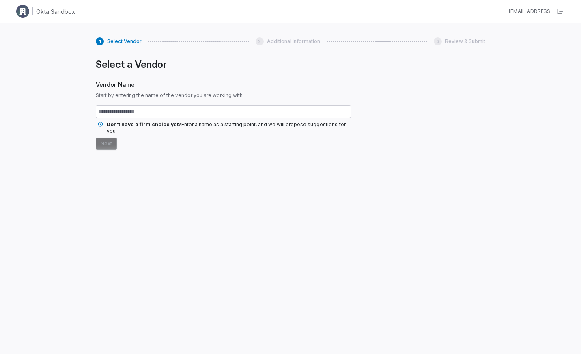
click at [188, 112] on input "text" at bounding box center [223, 111] width 255 height 13
type input "*********"
click at [107, 138] on button "Next" at bounding box center [106, 144] width 21 height 12
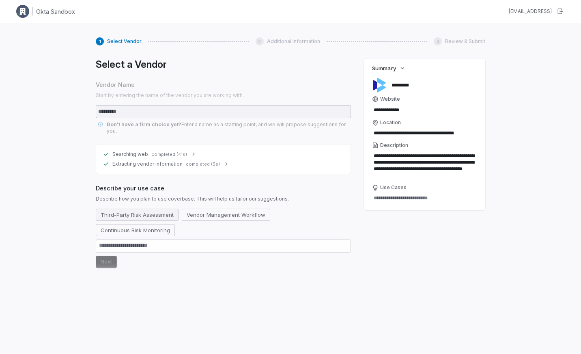
click at [123, 208] on button "Third-Party Risk Assessment" at bounding box center [137, 214] width 83 height 12
click at [204, 208] on button "Vendor Management Workflow" at bounding box center [235, 214] width 88 height 12
click at [111, 256] on button "Next" at bounding box center [106, 262] width 21 height 12
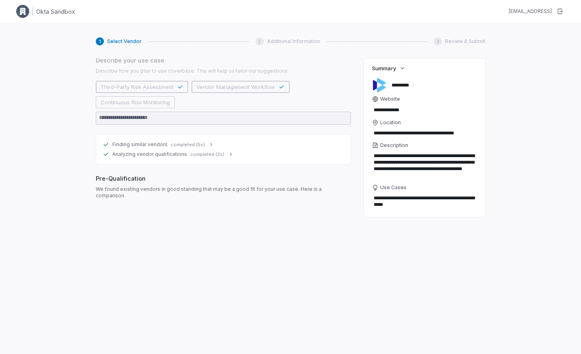
scroll to position [157, 0]
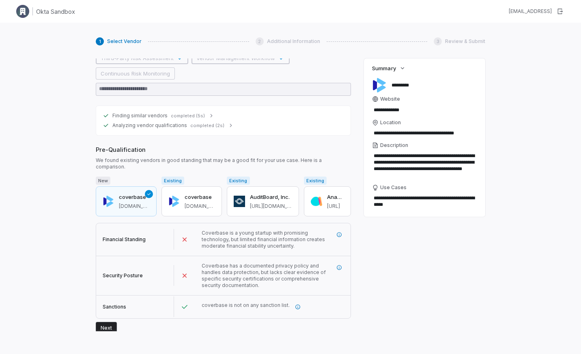
click at [106, 327] on button "Next" at bounding box center [106, 328] width 21 height 12
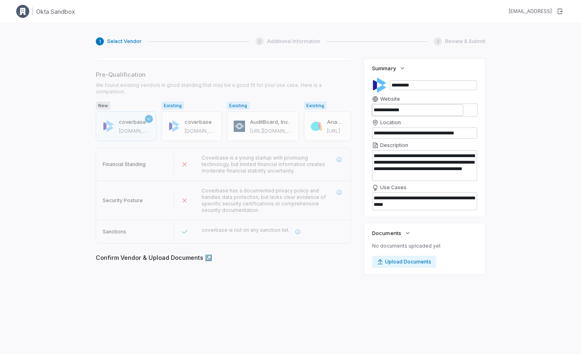
scroll to position [232, 0]
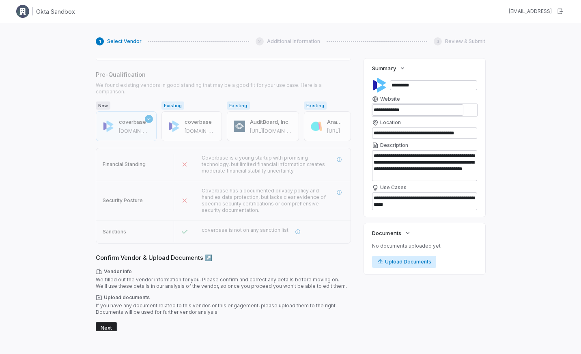
click at [384, 264] on button "Upload Documents" at bounding box center [404, 262] width 64 height 12
click at [98, 323] on button "Next" at bounding box center [106, 328] width 21 height 12
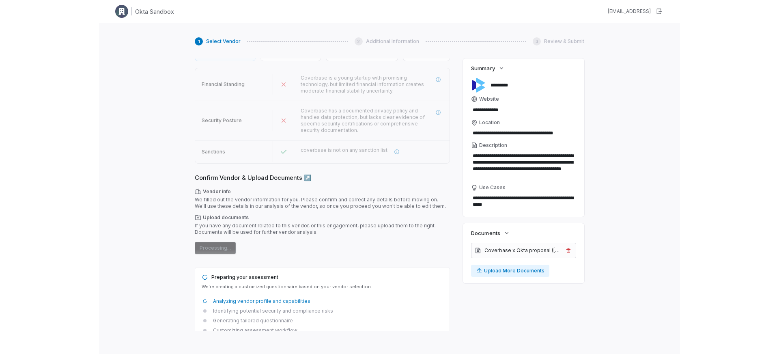
scroll to position [327, 0]
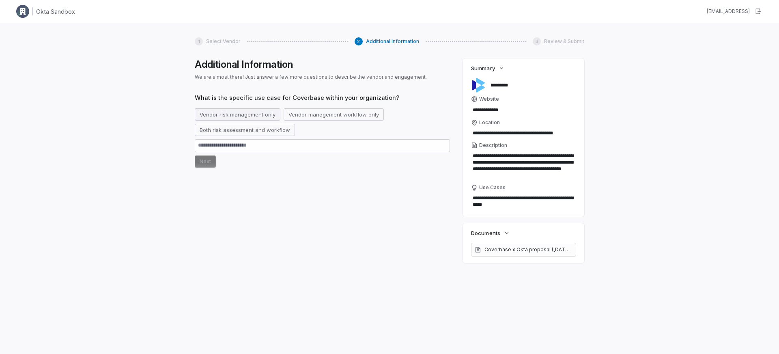
click at [230, 111] on button "Vendor risk management only" at bounding box center [238, 114] width 86 height 12
click at [305, 114] on button "Vendor management workflow only" at bounding box center [343, 114] width 100 height 12
click at [236, 115] on button "Vendor risk management only" at bounding box center [238, 114] width 86 height 12
click at [210, 163] on button "Next" at bounding box center [205, 161] width 21 height 12
click at [197, 160] on button "Next" at bounding box center [205, 161] width 21 height 12
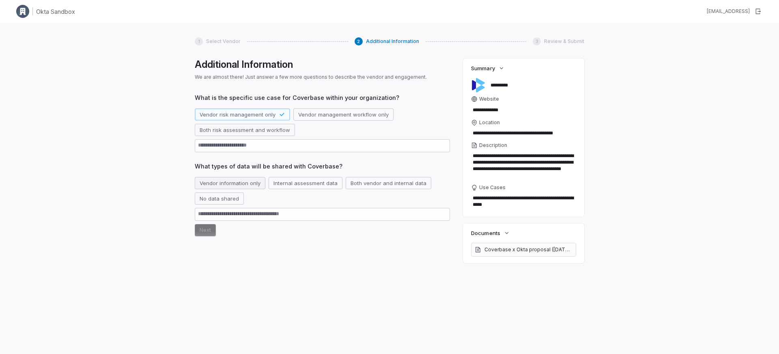
click at [245, 181] on button "Vendor information only" at bounding box center [230, 183] width 71 height 12
click at [210, 231] on button "Next" at bounding box center [205, 230] width 21 height 12
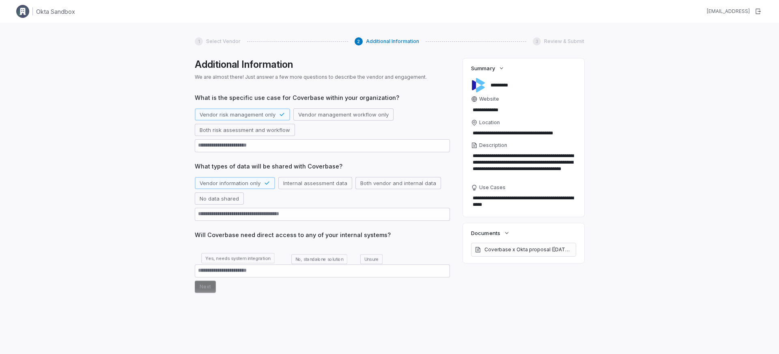
scroll to position [39, 0]
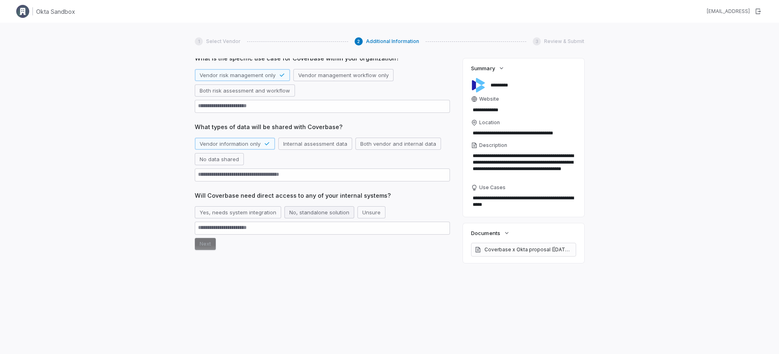
click at [308, 216] on button "No, standalone solution" at bounding box center [319, 212] width 70 height 12
click at [256, 212] on button "Yes, needs system integration" at bounding box center [238, 212] width 86 height 12
click at [204, 244] on button "Next" at bounding box center [205, 244] width 21 height 12
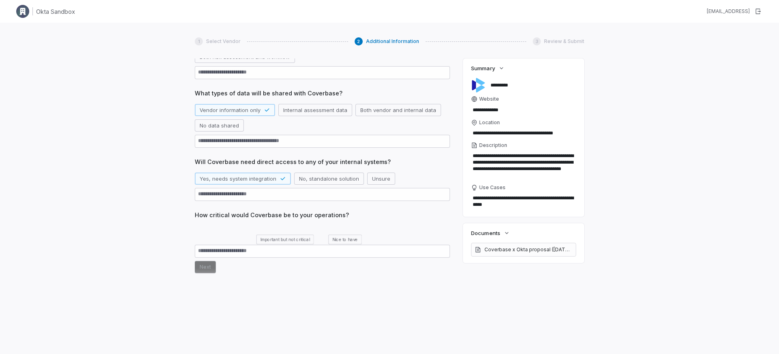
scroll to position [83, 0]
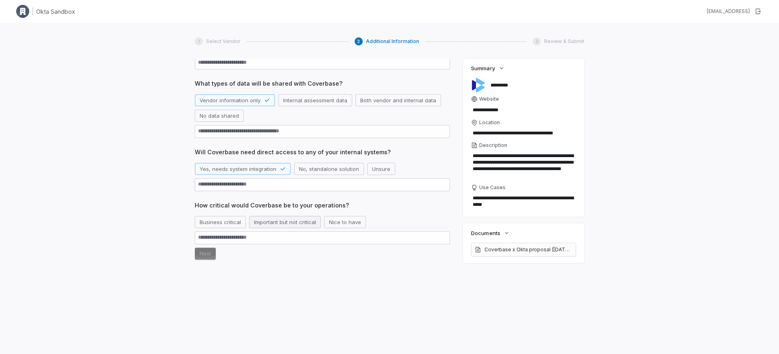
click at [284, 225] on button "Important but not critical" at bounding box center [285, 222] width 72 height 12
click at [206, 252] on button "Next" at bounding box center [205, 253] width 21 height 12
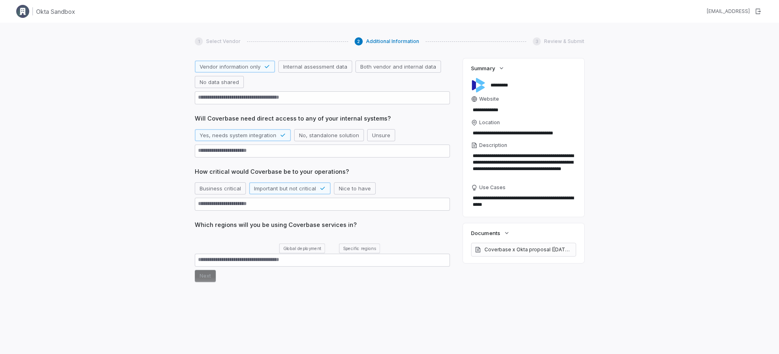
scroll to position [126, 0]
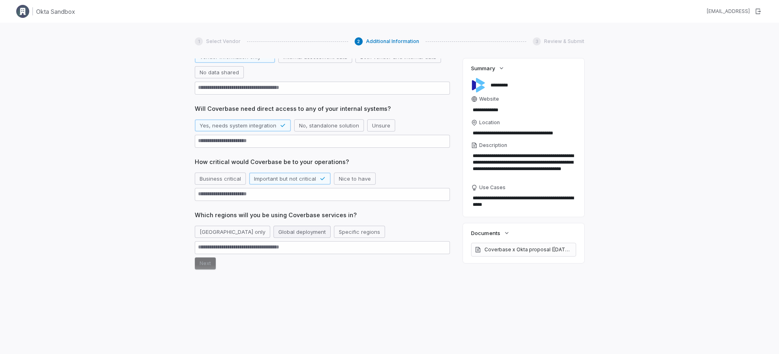
click at [290, 235] on button "Global deployment" at bounding box center [301, 232] width 57 height 12
click at [211, 265] on button "Next" at bounding box center [205, 263] width 21 height 12
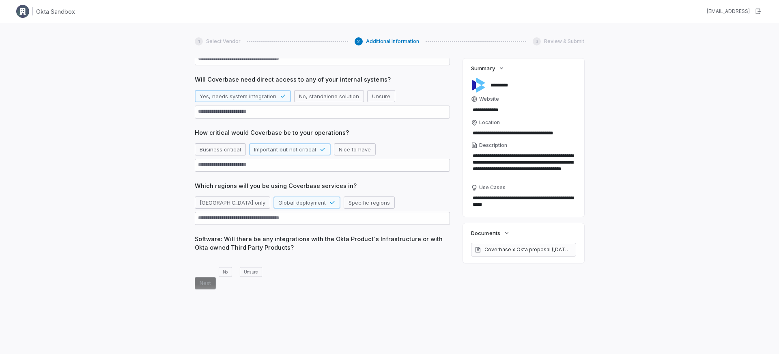
scroll to position [162, 0]
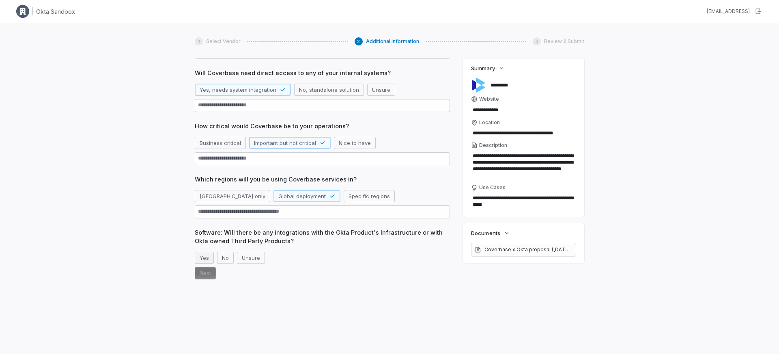
click at [201, 256] on button "Yes" at bounding box center [204, 257] width 19 height 12
click at [202, 280] on div "What is the specific use case for Coverbase within your organization? Vendor ri…" at bounding box center [322, 124] width 255 height 387
click at [204, 278] on button "Next" at bounding box center [205, 273] width 21 height 12
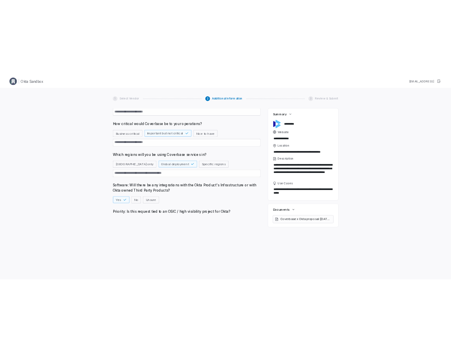
scroll to position [205, 0]
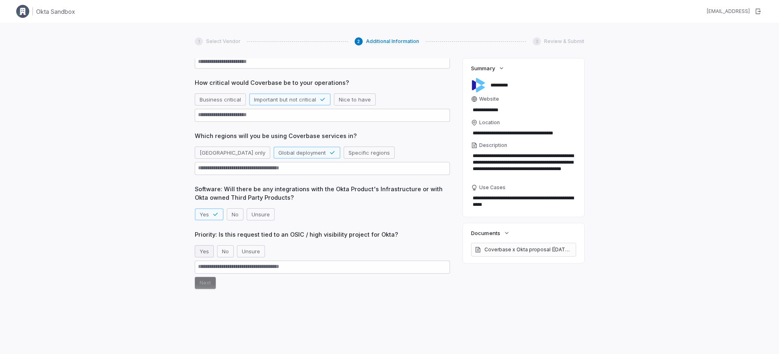
click at [210, 253] on button "Yes" at bounding box center [204, 251] width 19 height 12
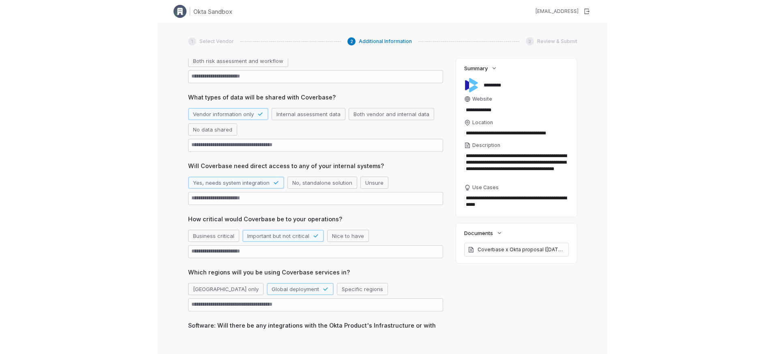
scroll to position [0, 0]
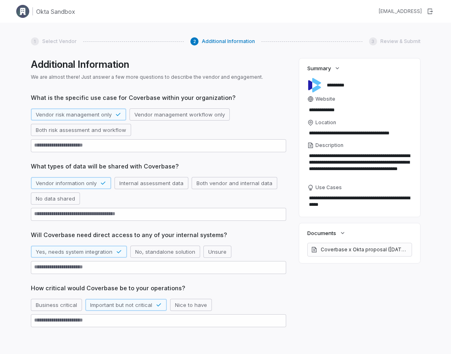
type textarea "*"
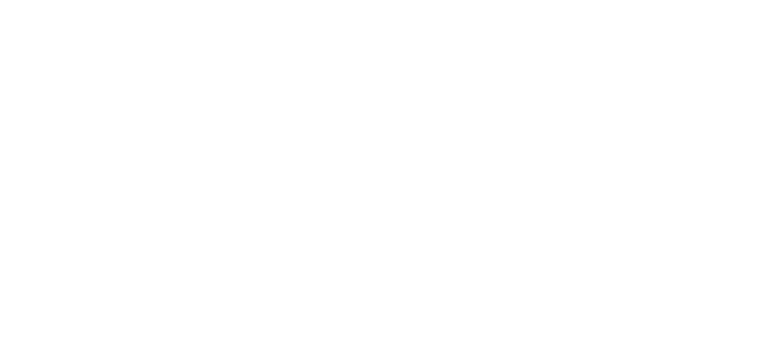
click at [305, 0] on html at bounding box center [389, 0] width 779 height 0
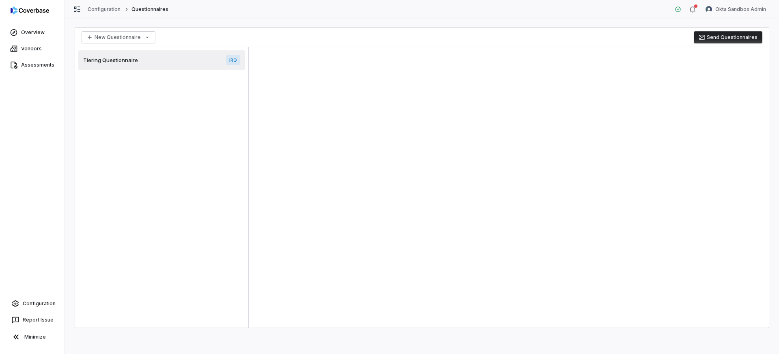
click at [316, 37] on div "New Questionnaire Send Questionnaires" at bounding box center [422, 37] width 694 height 19
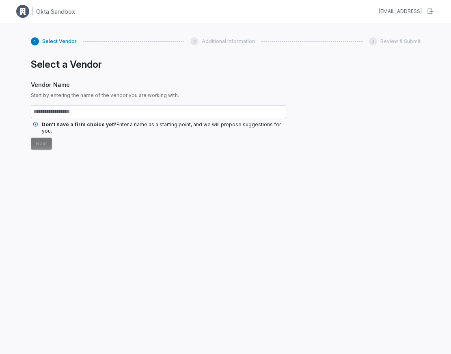
click at [111, 112] on input "text" at bounding box center [158, 111] width 255 height 13
type input "*"
type input "*********"
click at [38, 138] on button "Next" at bounding box center [41, 144] width 21 height 12
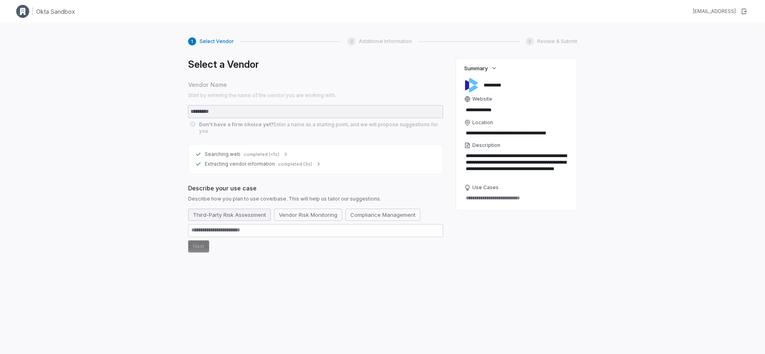
click at [234, 211] on button "Third-Party Risk Assessment" at bounding box center [229, 214] width 83 height 12
click at [196, 240] on button "Next" at bounding box center [198, 246] width 21 height 12
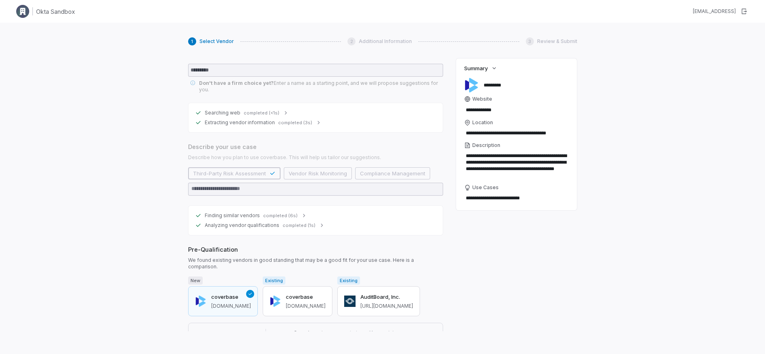
scroll to position [137, 0]
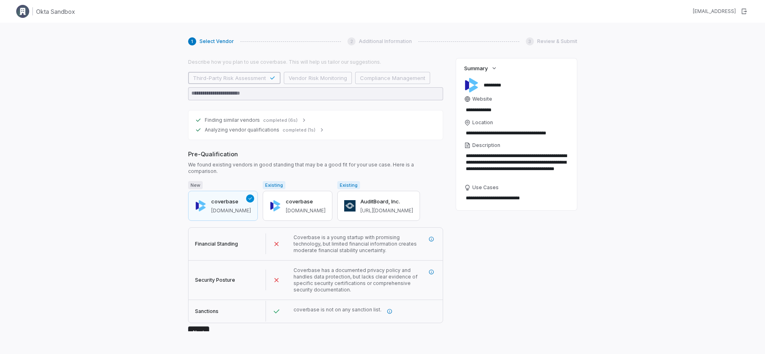
click at [204, 326] on button "Next" at bounding box center [198, 332] width 21 height 12
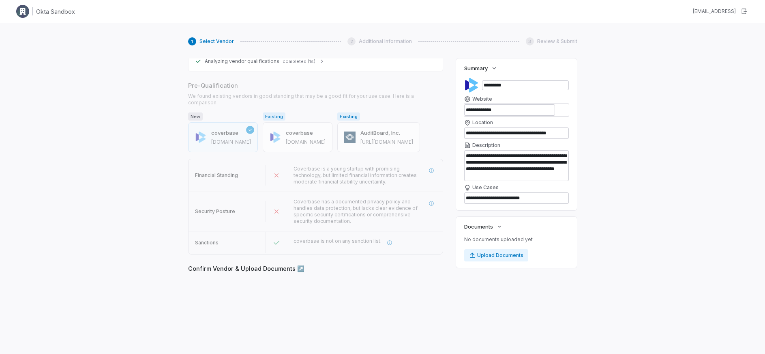
scroll to position [212, 0]
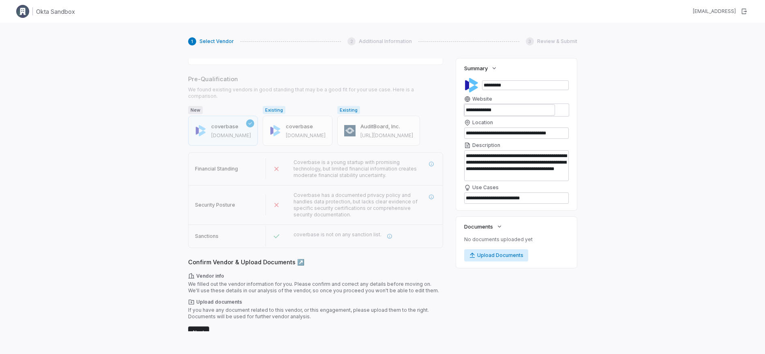
click at [450, 256] on button "Upload Documents" at bounding box center [496, 255] width 64 height 12
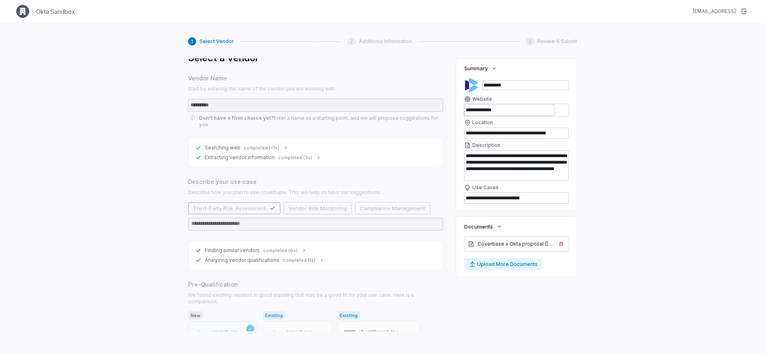
scroll to position [0, 0]
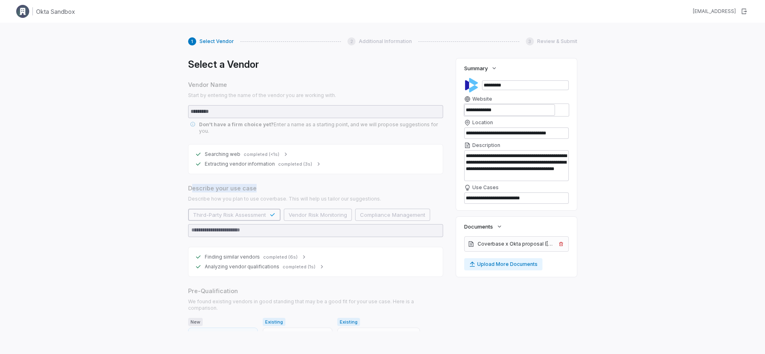
drag, startPoint x: 191, startPoint y: 186, endPoint x: 279, endPoint y: 188, distance: 88.5
click at [279, 188] on span "Describe your use case" at bounding box center [315, 188] width 255 height 9
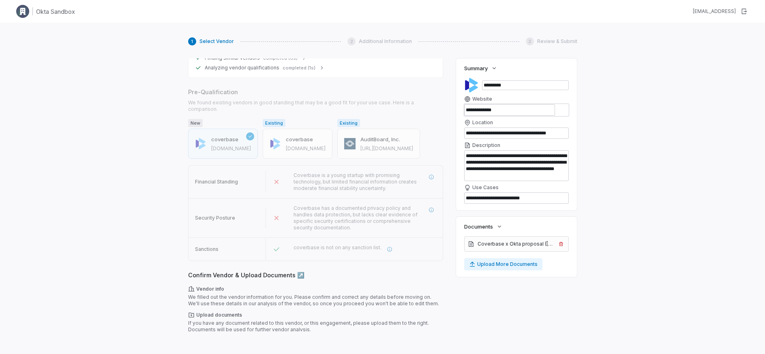
scroll to position [212, 0]
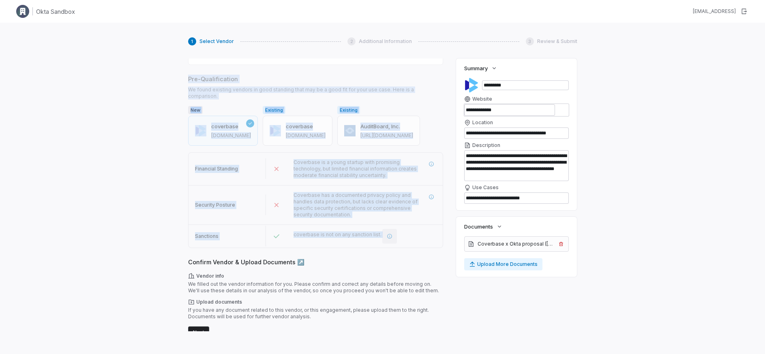
drag, startPoint x: 188, startPoint y: 77, endPoint x: 380, endPoint y: 229, distance: 244.8
click at [380, 229] on div "Pre-Qualification We found existing vendors in good standing that may be a good…" at bounding box center [315, 161] width 255 height 173
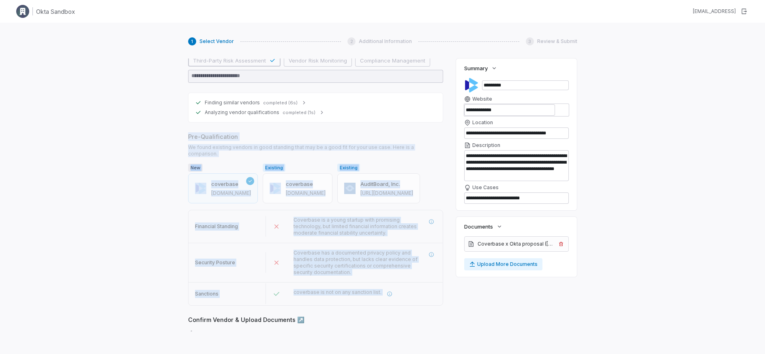
scroll to position [165, 0]
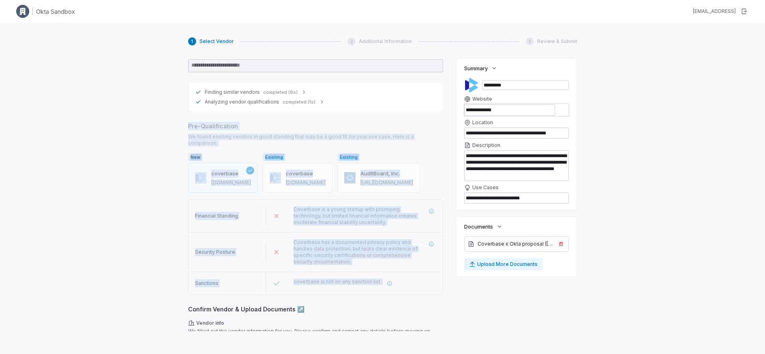
click at [210, 138] on span "We found existing vendors in good standing that may be a good fit for your use …" at bounding box center [315, 139] width 255 height 13
drag, startPoint x: 187, startPoint y: 124, endPoint x: 421, endPoint y: 277, distance: 280.1
click at [421, 277] on div "1 Select Vendor 2 Additional Information 3 Review & Submit Select a Vendor Vend…" at bounding box center [382, 200] width 765 height 354
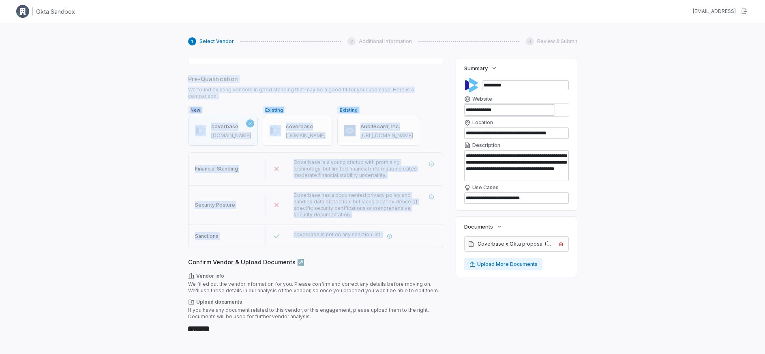
click at [202, 327] on button "Next" at bounding box center [198, 332] width 21 height 12
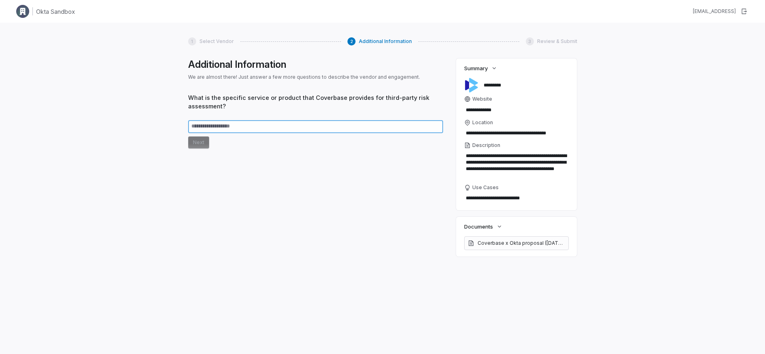
click at [230, 121] on textarea at bounding box center [315, 126] width 255 height 13
click at [215, 122] on textarea at bounding box center [315, 126] width 255 height 13
type textarea "*"
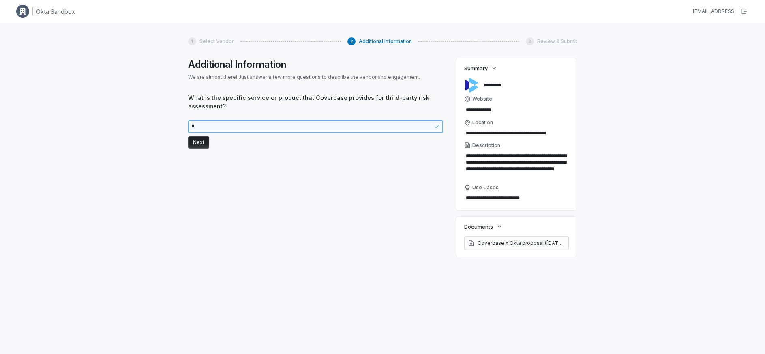
type textarea "**"
type textarea "*"
type textarea "****"
type textarea "*"
type textarea "*****"
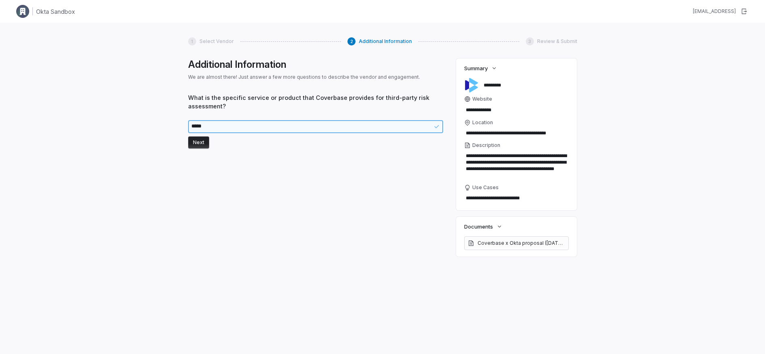
type textarea "*"
type textarea "******"
type textarea "*"
type textarea "*******"
type textarea "*"
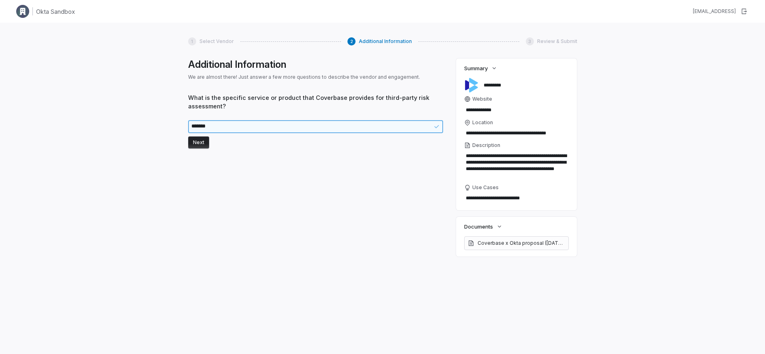
type textarea "********"
type textarea "*"
type textarea "*********"
type textarea "*"
type textarea "**********"
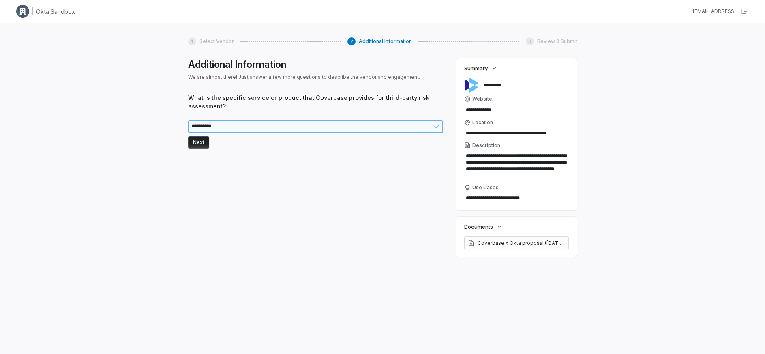
type textarea "*"
type textarea "**********"
click at [205, 137] on button "Next" at bounding box center [198, 142] width 21 height 12
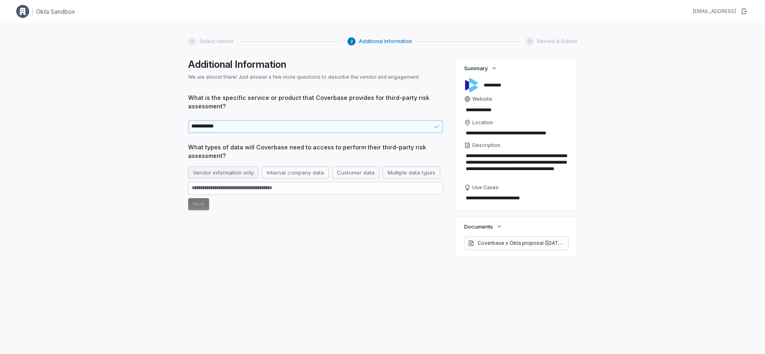
click at [230, 174] on button "Vendor information only" at bounding box center [223, 172] width 71 height 12
click at [288, 176] on button "Internal company data" at bounding box center [305, 172] width 67 height 12
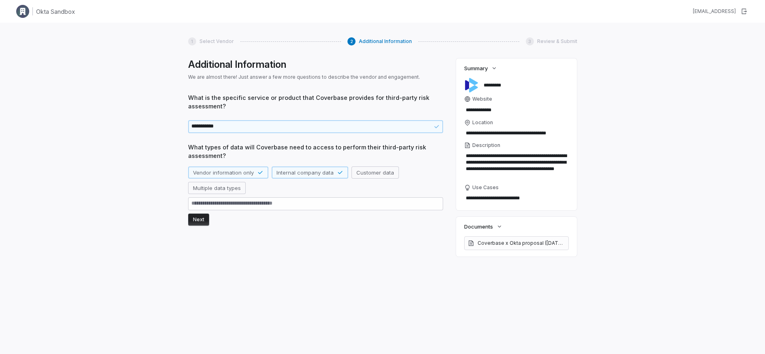
click at [200, 223] on button "Next" at bounding box center [198, 219] width 21 height 12
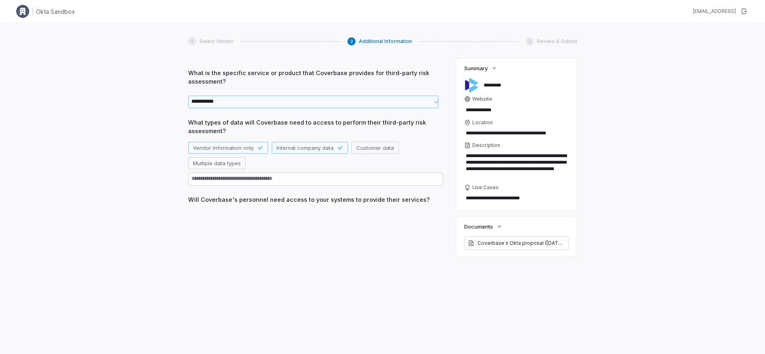
scroll to position [29, 0]
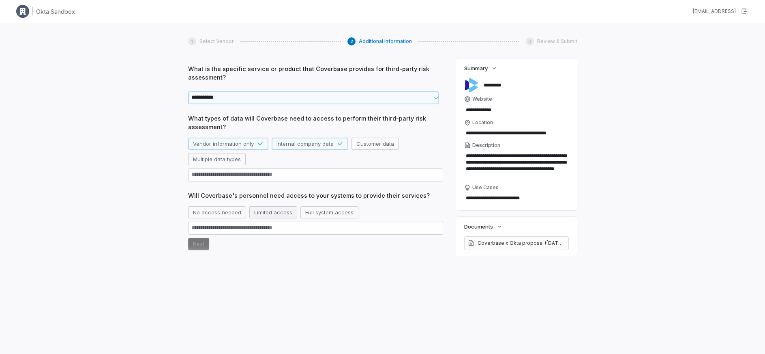
click at [277, 217] on button "Limited access" at bounding box center [273, 212] width 48 height 12
click at [224, 211] on button "No access needed" at bounding box center [217, 212] width 58 height 12
click at [202, 247] on button "Next" at bounding box center [198, 244] width 21 height 12
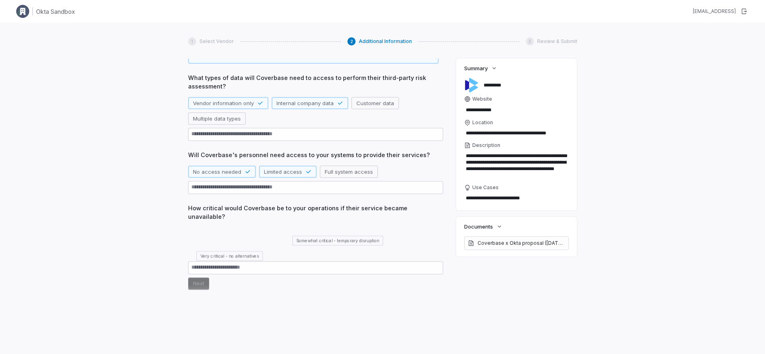
scroll to position [88, 0]
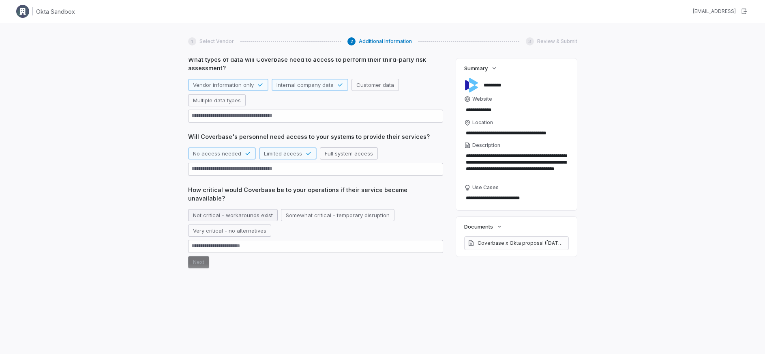
click at [245, 209] on button "Not critical - workarounds exist" at bounding box center [233, 215] width 90 height 12
click at [240, 224] on button "Very critical - no alternatives" at bounding box center [229, 230] width 83 height 12
click at [198, 256] on button "Next" at bounding box center [198, 262] width 21 height 12
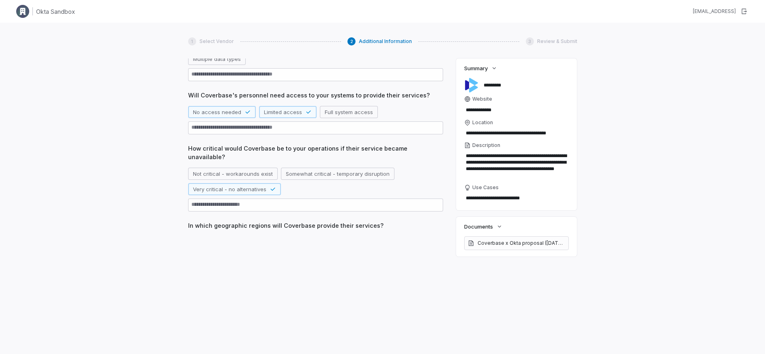
scroll to position [131, 0]
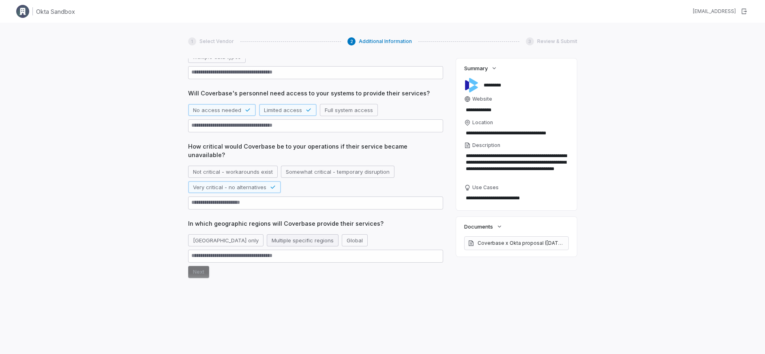
click at [273, 234] on button "Multiple specific regions" at bounding box center [303, 240] width 72 height 12
click at [204, 266] on button "Next" at bounding box center [198, 272] width 21 height 12
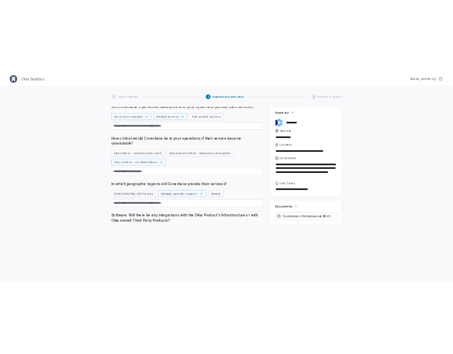
scroll to position [167, 0]
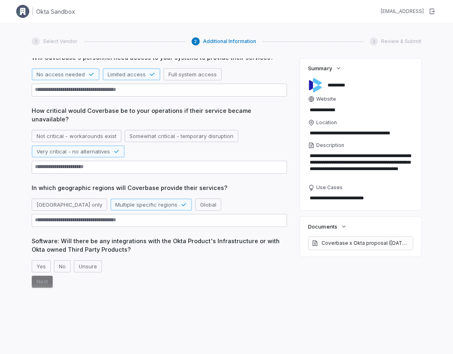
type textarea "*"
click at [140, 26] on div "**********" at bounding box center [226, 200] width 453 height 354
